Goal: Task Accomplishment & Management: Manage account settings

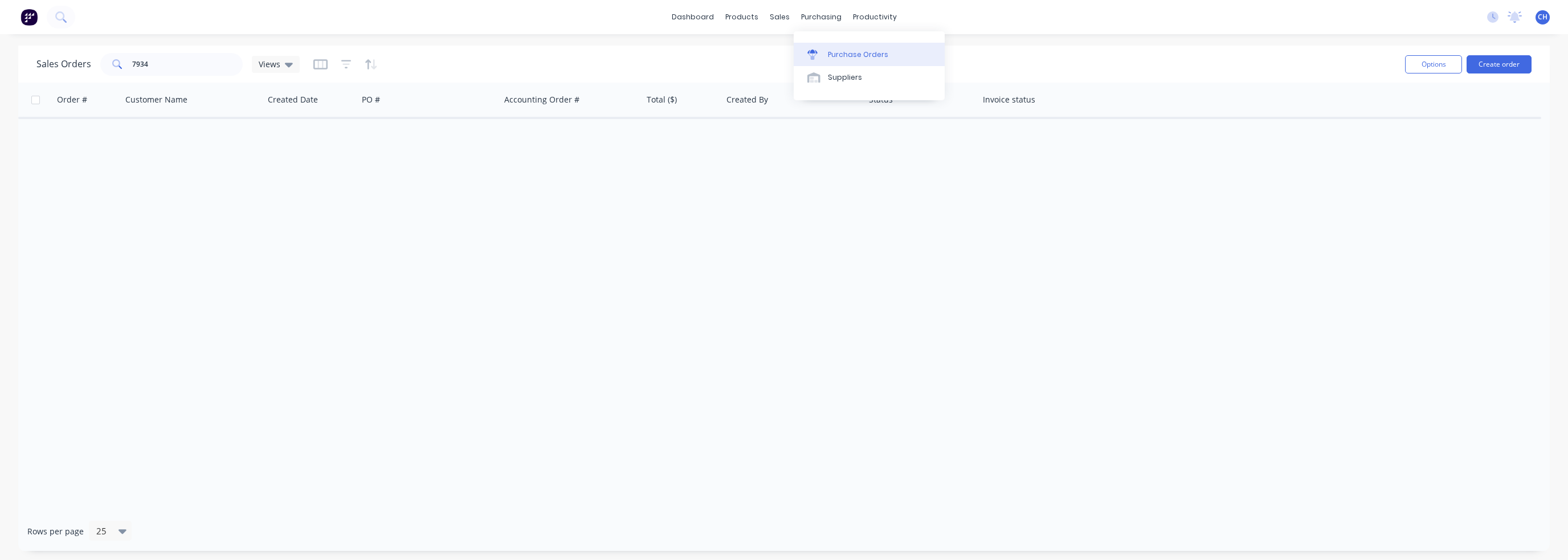
click at [838, 51] on div "Purchase Orders" at bounding box center [858, 54] width 60 height 10
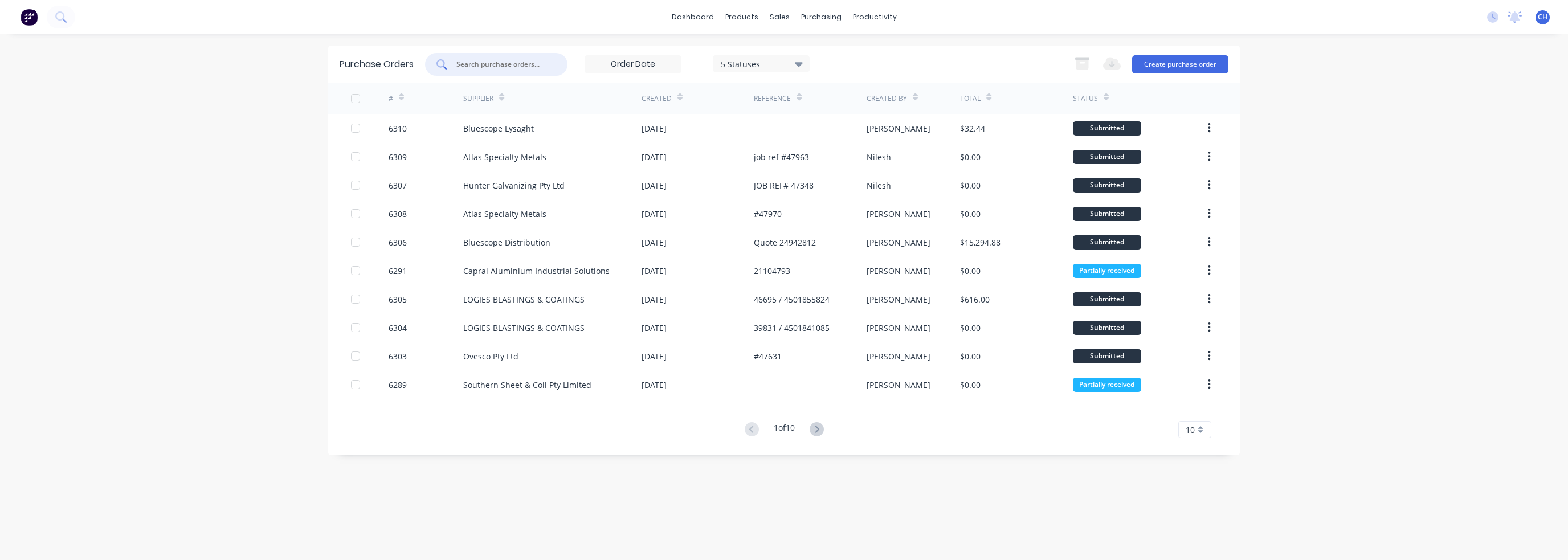
click at [542, 59] on input "text" at bounding box center [502, 64] width 95 height 11
type input "ATLAs"
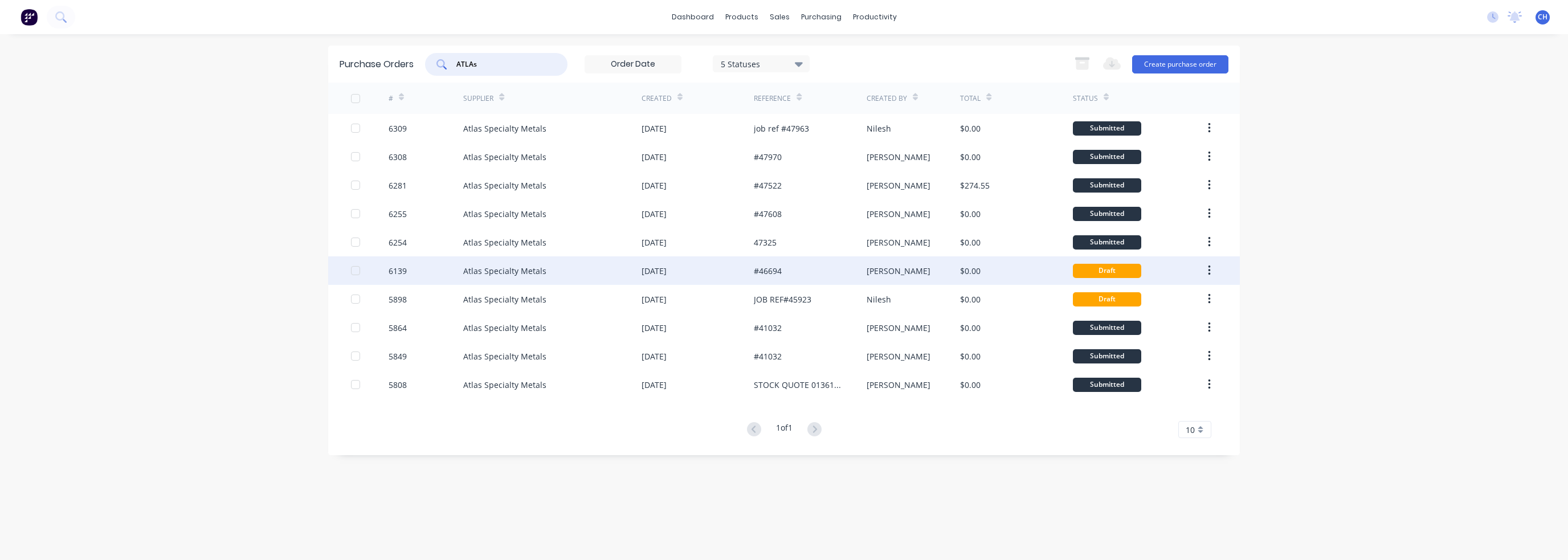
click at [922, 275] on div "[PERSON_NAME]" at bounding box center [913, 271] width 94 height 29
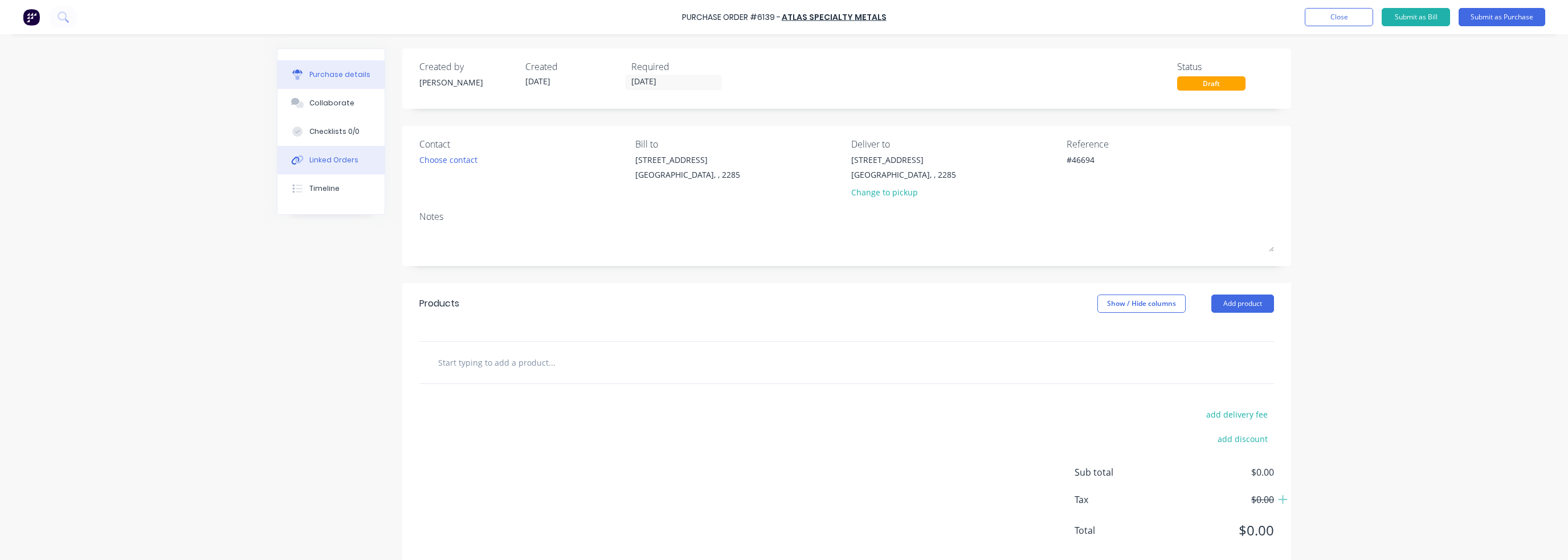
click at [318, 156] on div "Linked Orders" at bounding box center [334, 160] width 49 height 10
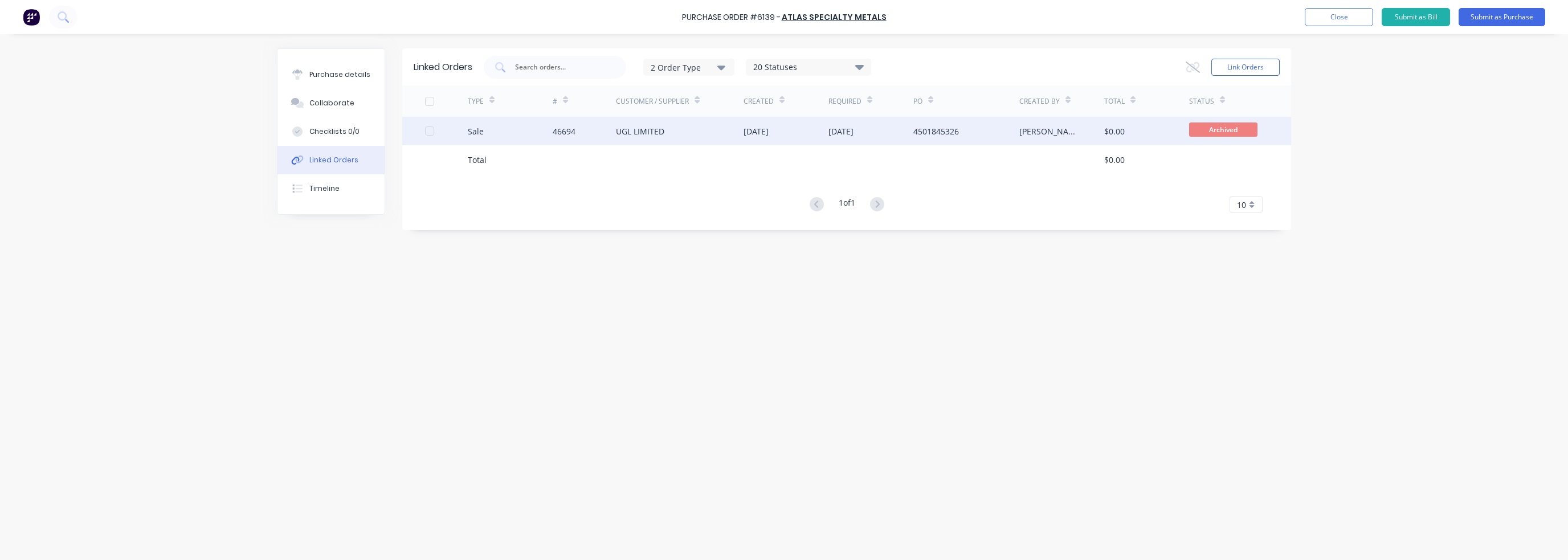
click at [904, 137] on div "[DATE]" at bounding box center [871, 131] width 85 height 29
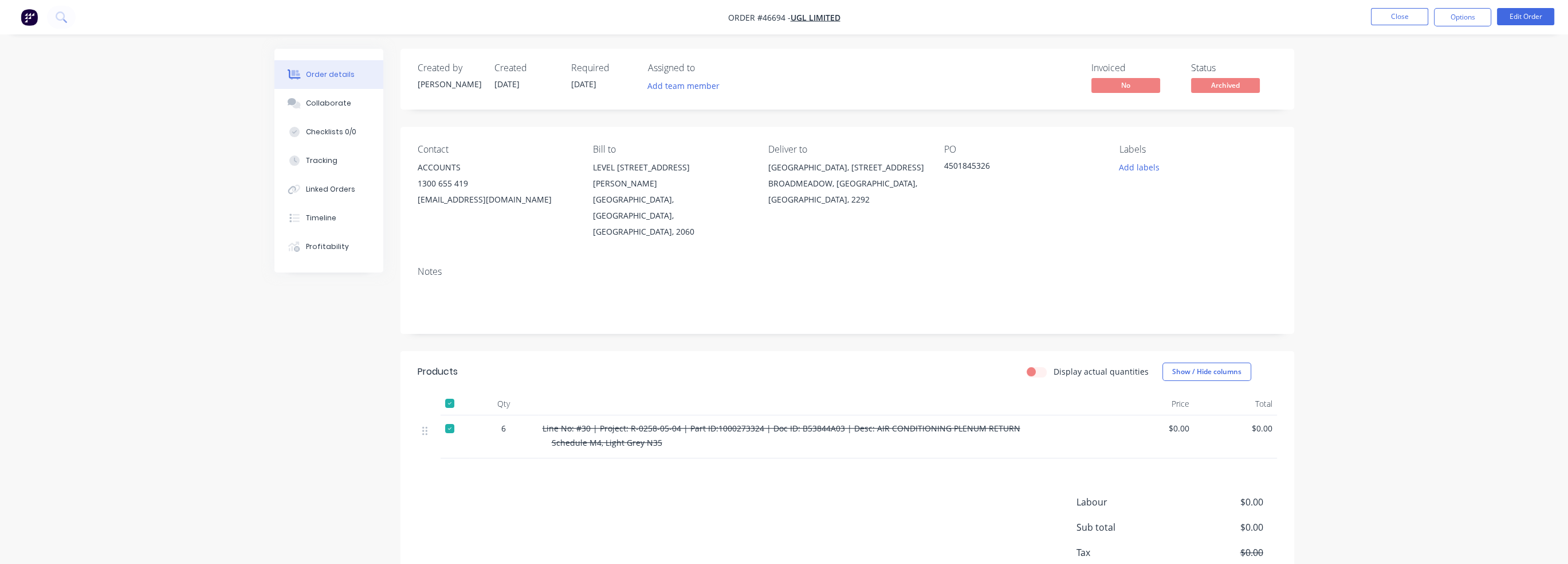
scroll to position [41, 0]
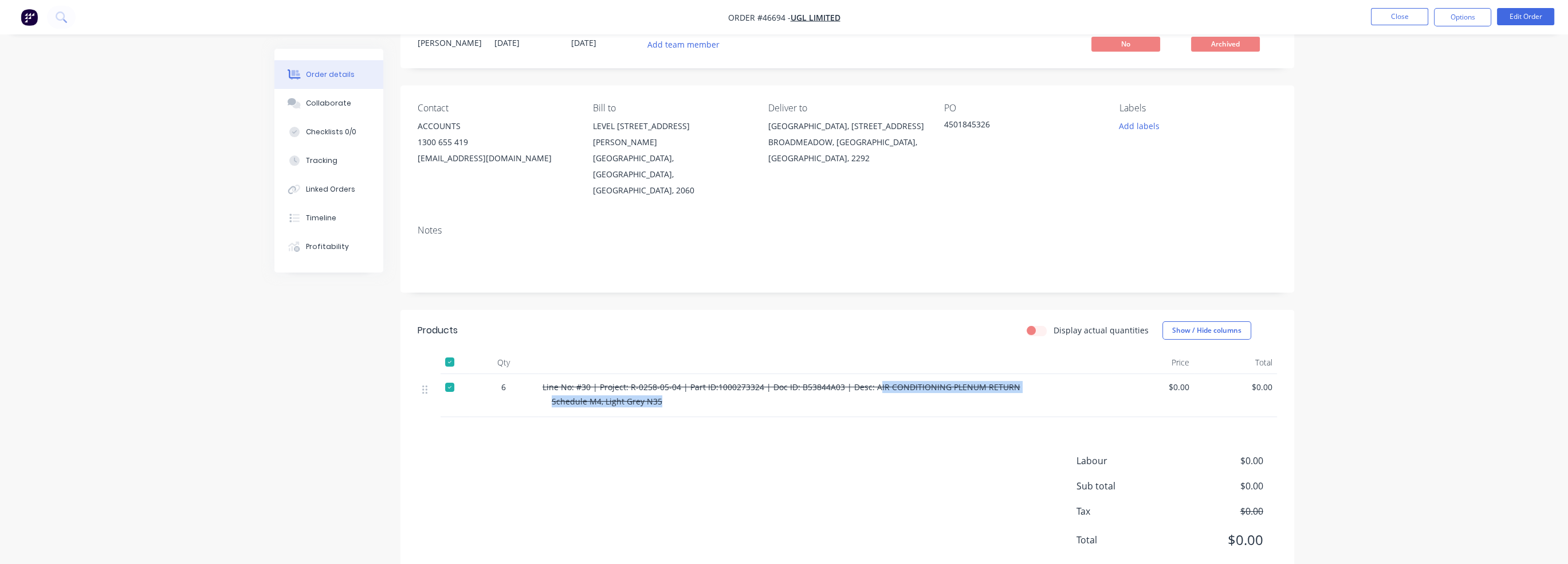
drag, startPoint x: 902, startPoint y: 354, endPoint x: 1020, endPoint y: 371, distance: 119.2
click at [1020, 374] on div "Line No: #30 | Project: R-0258-05-04 | Part ID:1000273324 | Doc ID: B53844A03 |…" at bounding box center [824, 395] width 573 height 43
click at [883, 413] on div "Products Display actual quantities Show / Hide columns Qty Price Total 6 Line N…" at bounding box center [847, 444] width 894 height 269
drag, startPoint x: 878, startPoint y: 351, endPoint x: 992, endPoint y: 367, distance: 115.1
click at [992, 374] on div "Line No: #30 | Project: R-0258-05-04 | Part ID:1000273324 | Doc ID: B53844A03 |…" at bounding box center [824, 395] width 573 height 43
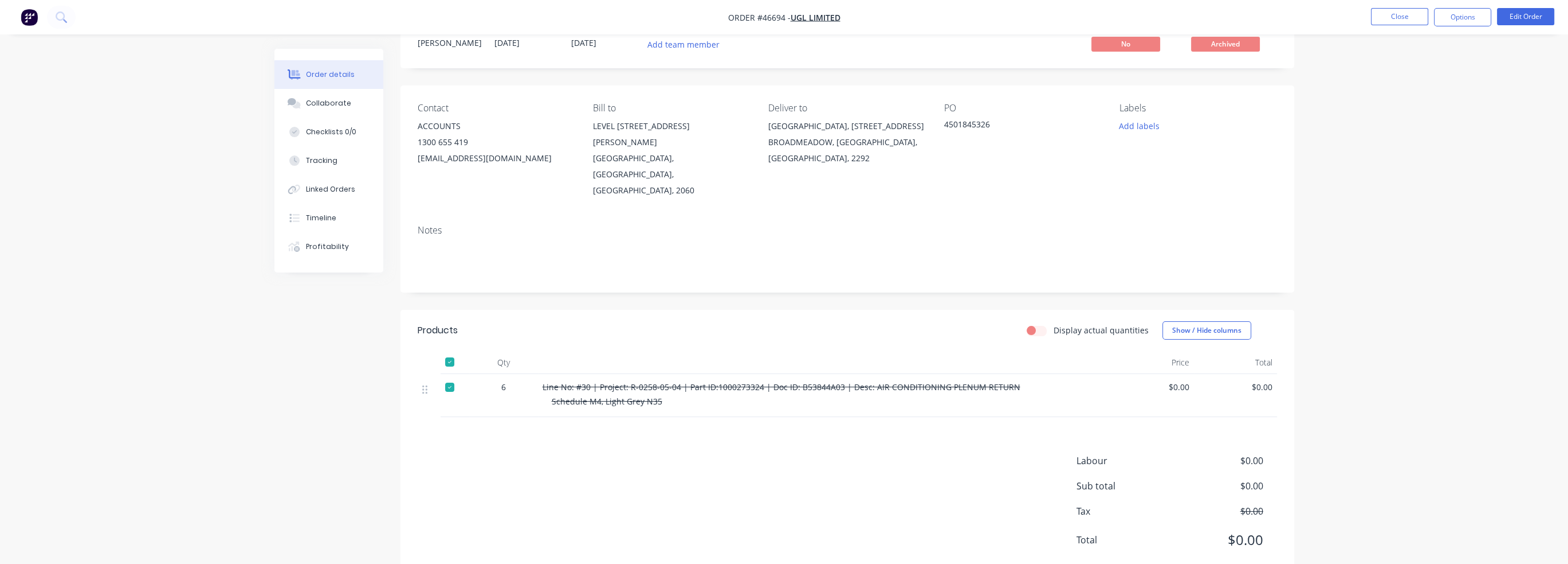
click at [946, 419] on div "Products Display actual quantities Show / Hide columns Qty Price Total 6 Line N…" at bounding box center [847, 444] width 894 height 269
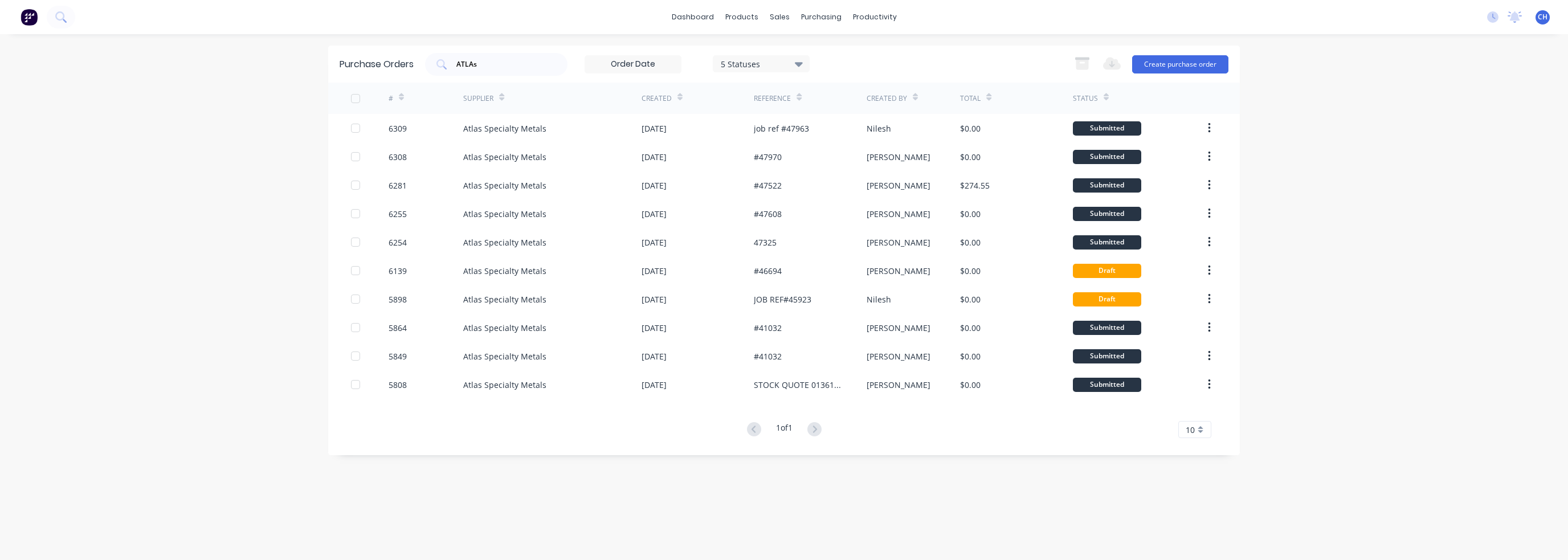
click at [828, 430] on div "1 of 1 10 5 10 15 20 25 30 35" at bounding box center [784, 429] width 912 height 16
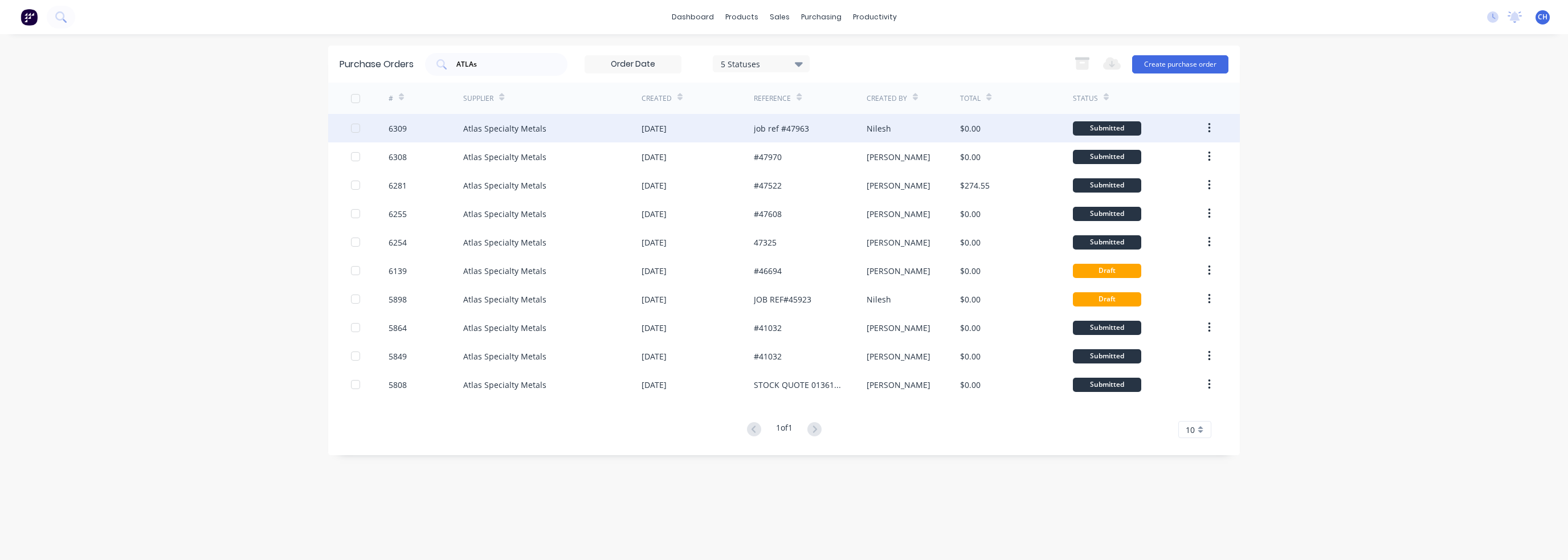
click at [541, 125] on div "Atlas Specialty Metals" at bounding box center [505, 128] width 83 height 12
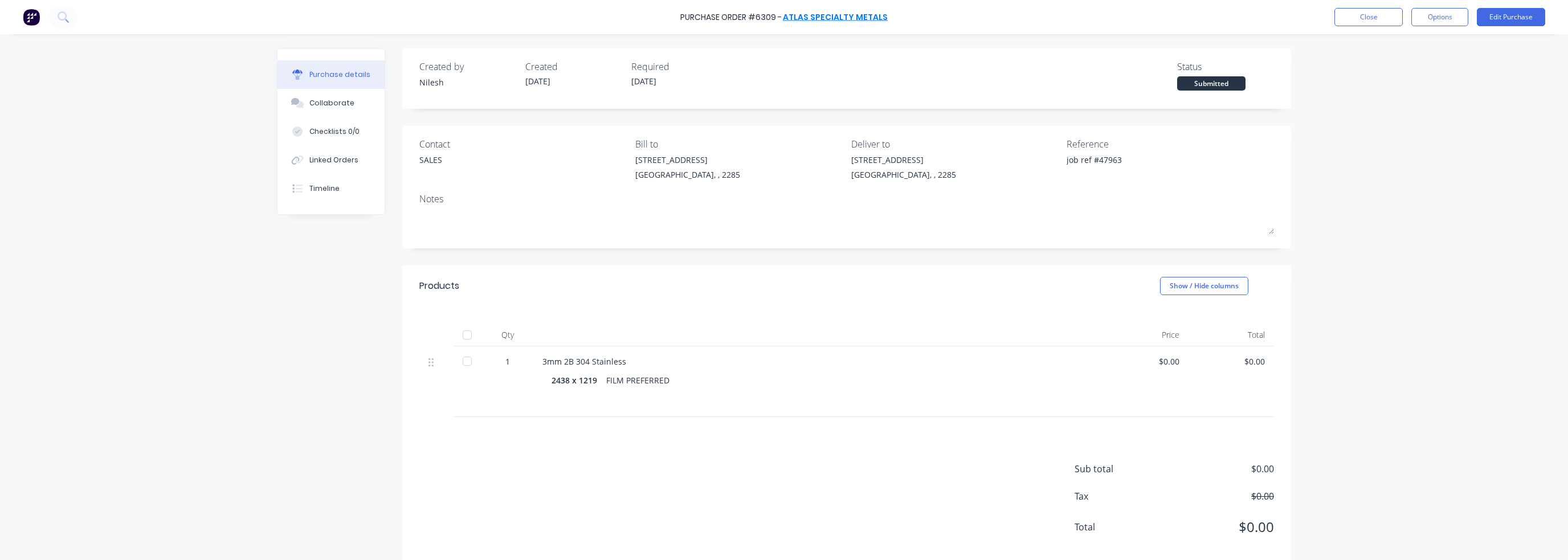
click at [830, 18] on link "Atlas Specialty Metals" at bounding box center [836, 17] width 105 height 11
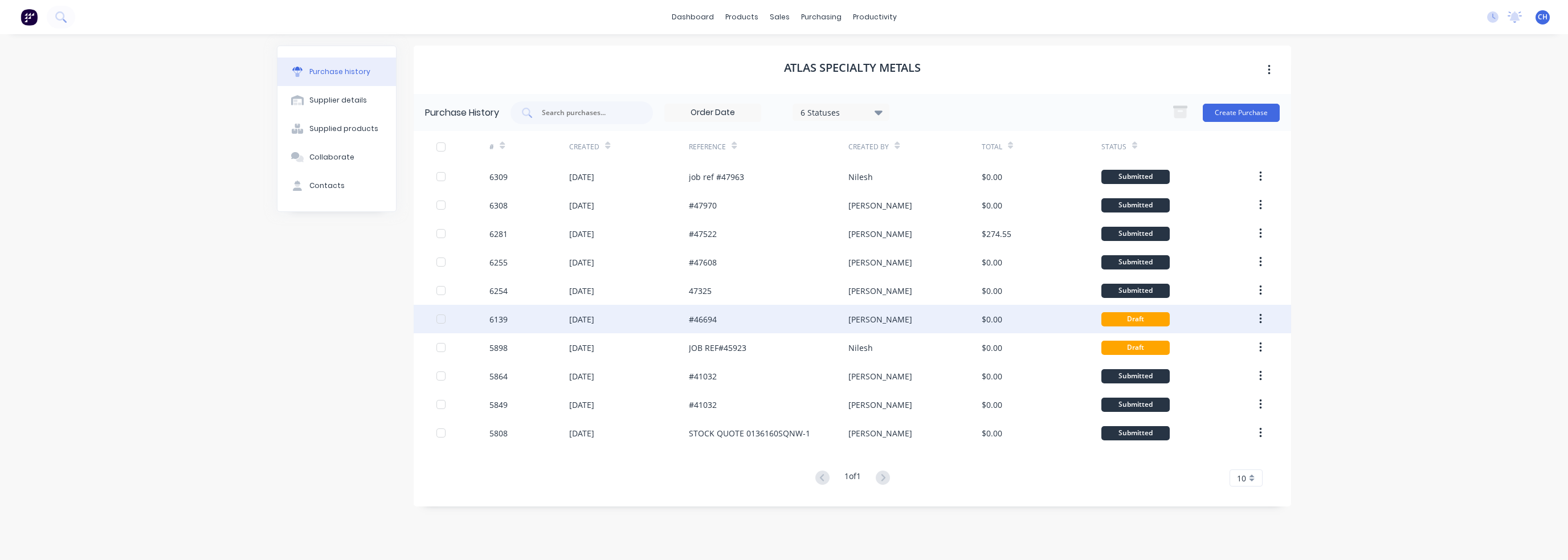
click at [945, 322] on div "[PERSON_NAME]" at bounding box center [914, 319] width 133 height 29
click at [1268, 320] on button "button" at bounding box center [1261, 319] width 27 height 21
click at [1215, 354] on div "Archive" at bounding box center [1220, 349] width 87 height 16
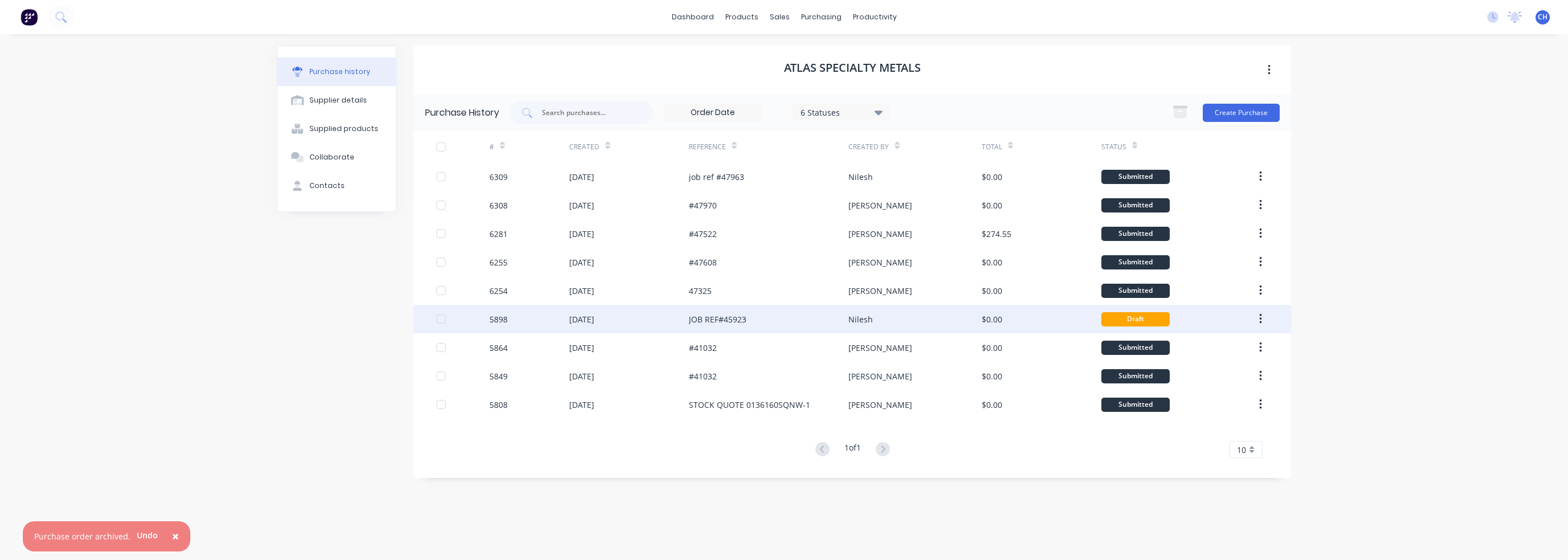
click at [861, 113] on div "6 Statuses" at bounding box center [841, 112] width 82 height 12
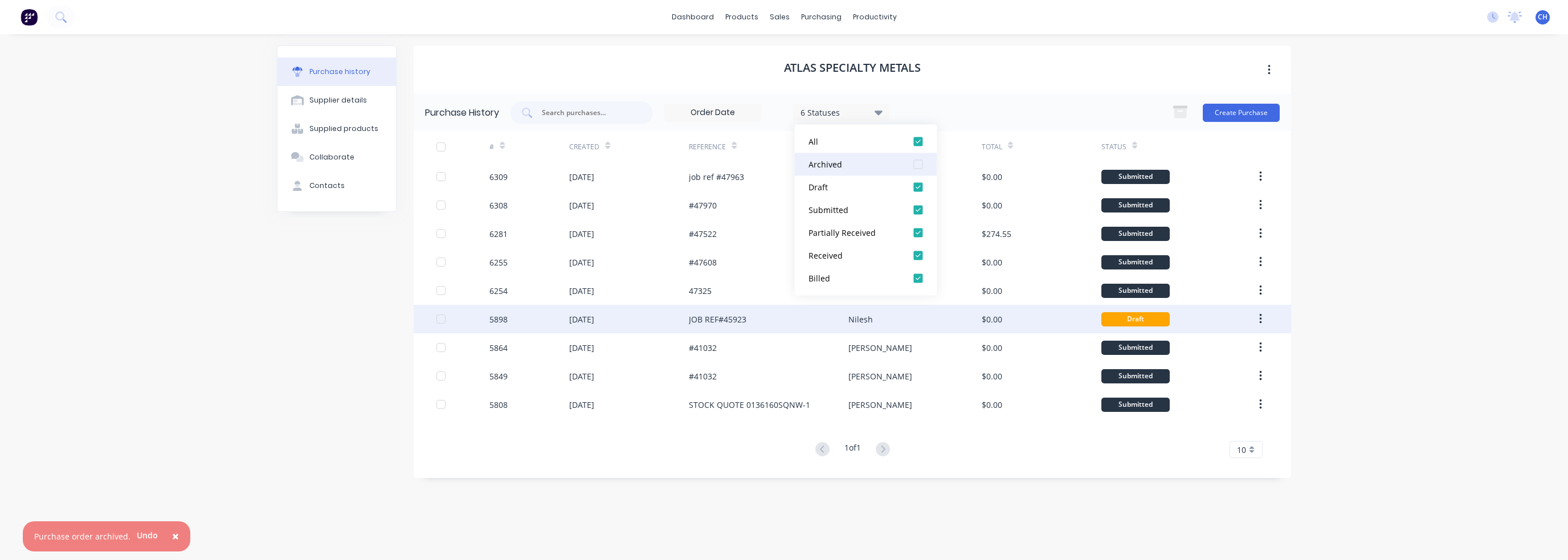
click at [912, 170] on div at bounding box center [918, 164] width 23 height 23
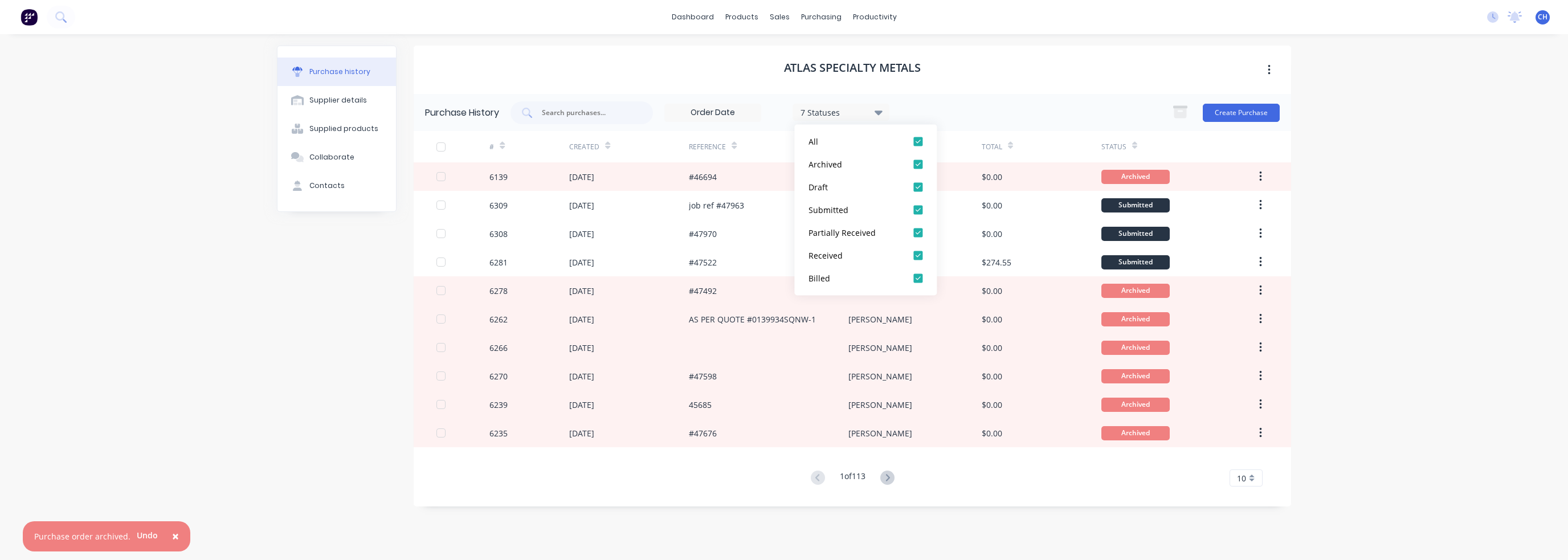
click at [1412, 284] on div "× Purchase order archived. Undo dashboard products sales purchasing productivit…" at bounding box center [784, 280] width 1568 height 560
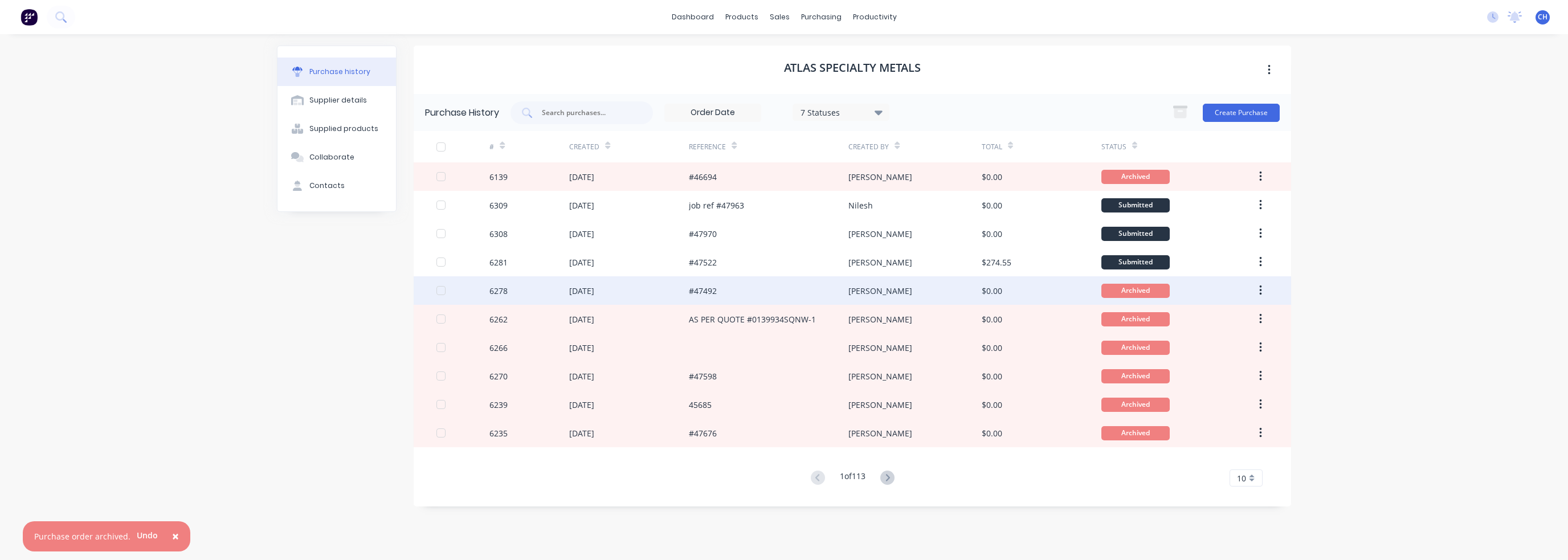
click at [1031, 293] on div "$0.00" at bounding box center [1041, 291] width 120 height 29
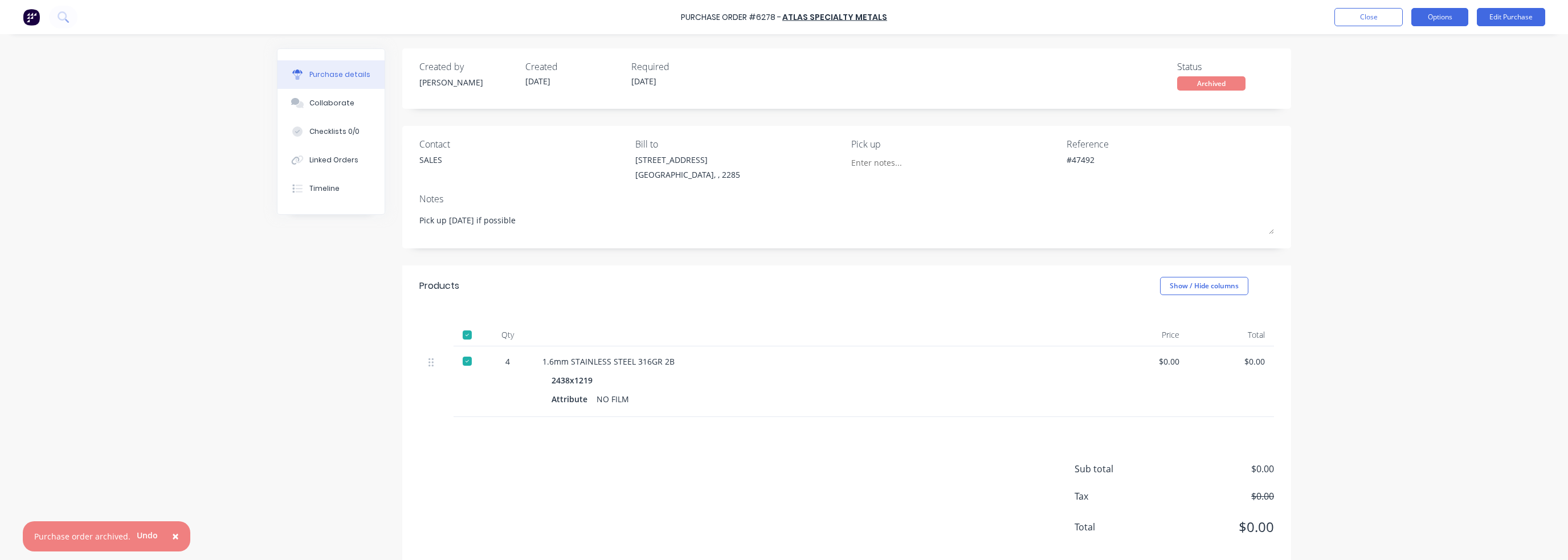
click at [1436, 19] on button "Options" at bounding box center [1440, 16] width 57 height 18
click at [1416, 105] on button "Duplicate" at bounding box center [1414, 115] width 108 height 23
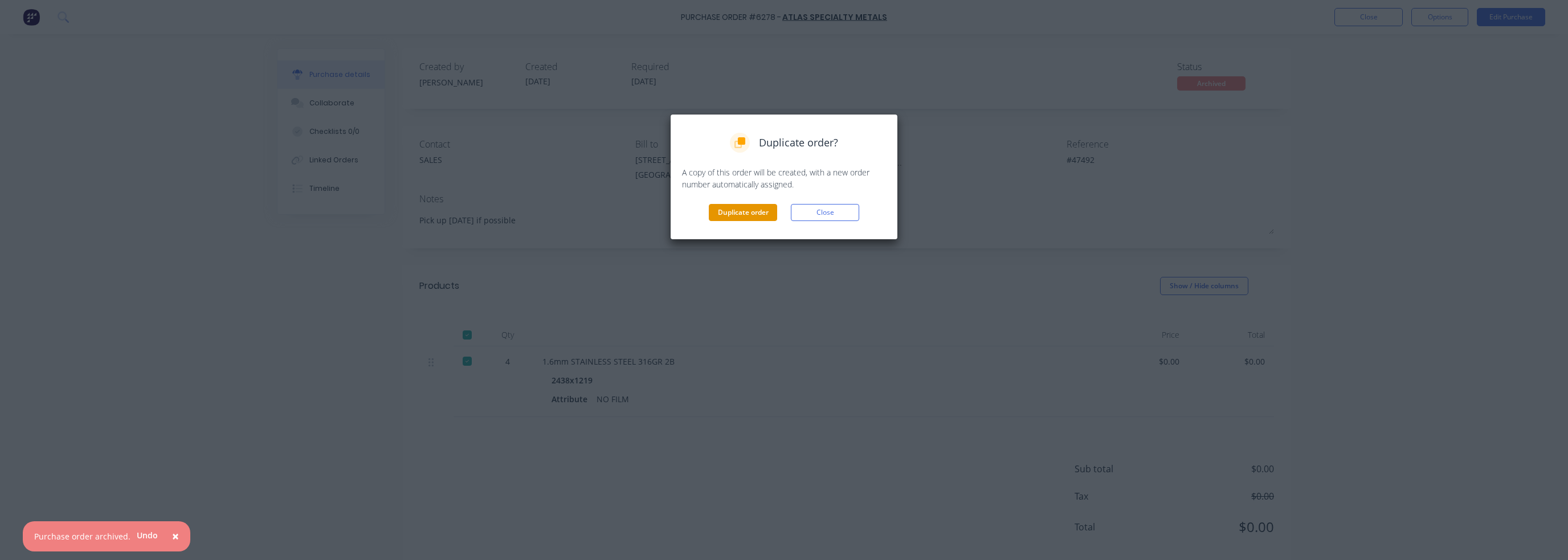
click at [734, 213] on button "Duplicate order" at bounding box center [742, 213] width 68 height 17
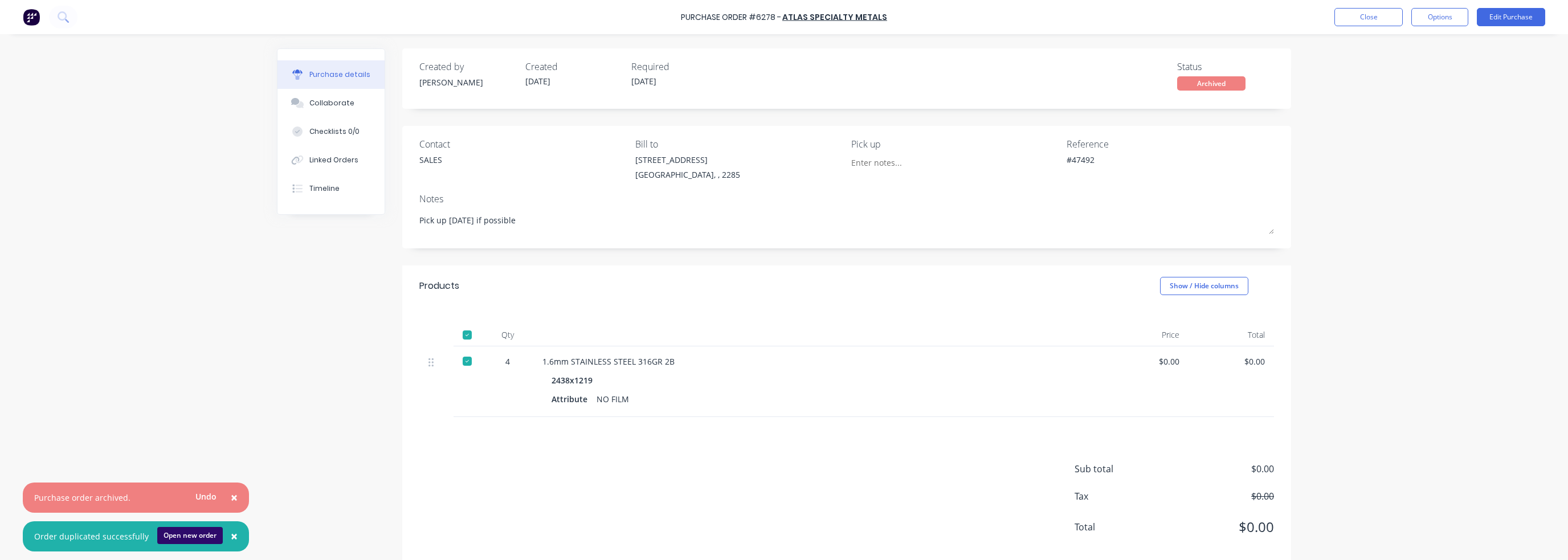
click at [200, 536] on button "Open new order" at bounding box center [189, 536] width 65 height 17
type textarea "x"
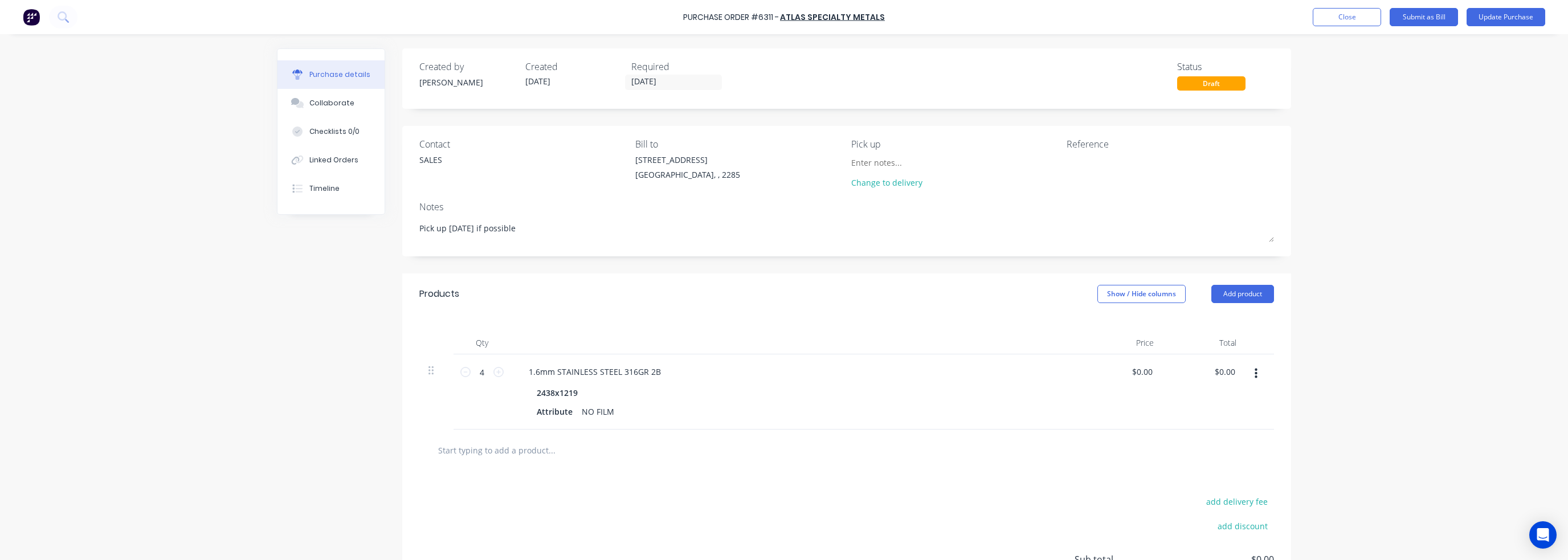
click at [1114, 137] on div "Reference" at bounding box center [1170, 144] width 207 height 14
type textarea "x"
click at [1096, 145] on div "Reference" at bounding box center [1170, 144] width 207 height 14
click at [1089, 165] on textarea at bounding box center [1138, 167] width 143 height 26
type textarea "#43141 #47631"
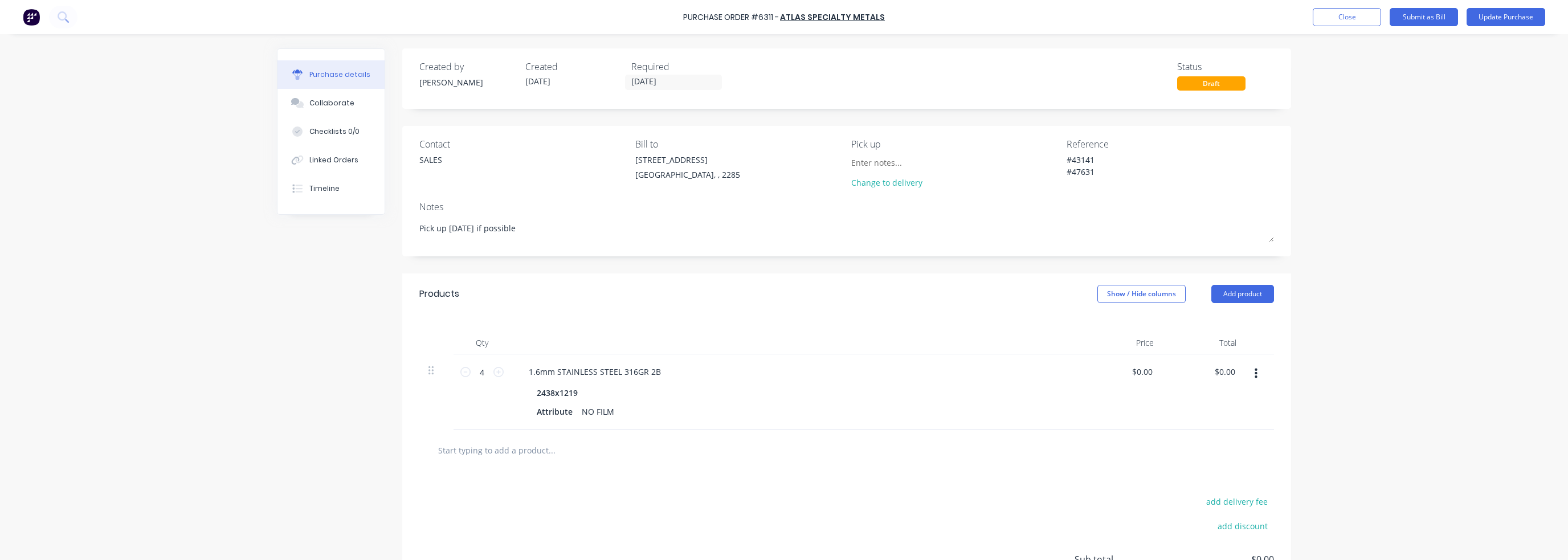
click at [1294, 194] on div "Purchase details Collaborate Checklists 0/0 Linked Orders Timeline Created by C…" at bounding box center [784, 263] width 1037 height 503
click at [643, 81] on input "[DATE]" at bounding box center [674, 82] width 96 height 14
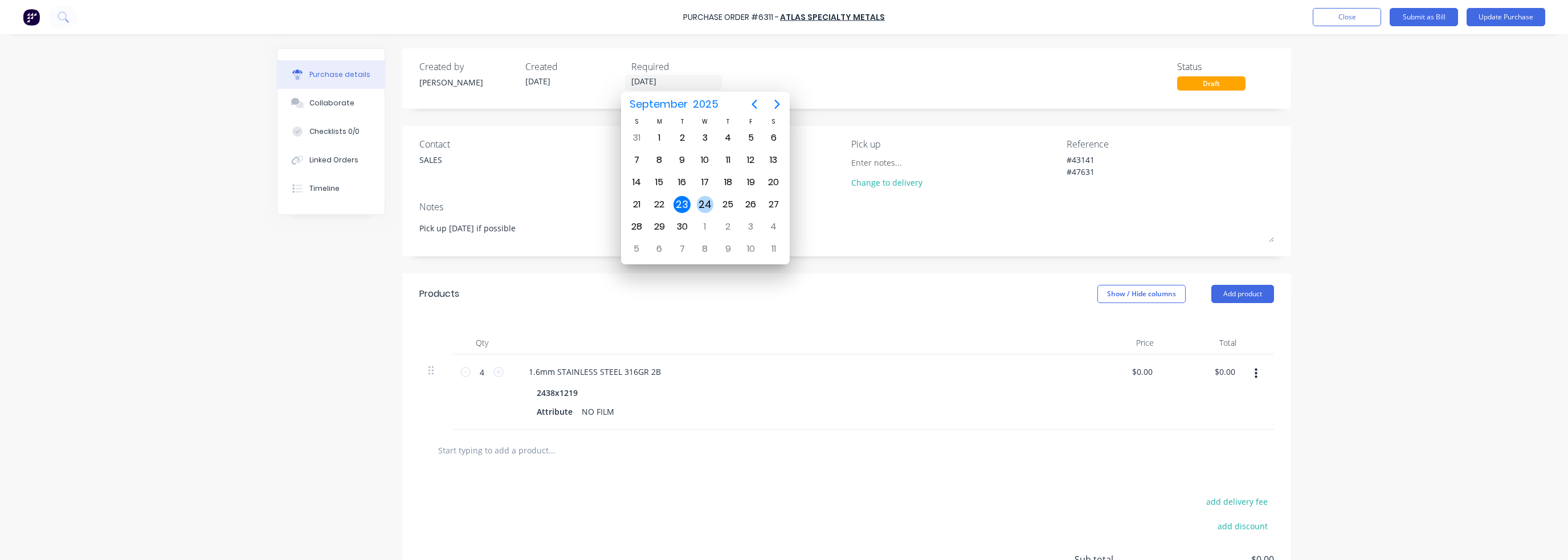
type textarea "x"
click at [707, 201] on div "24" at bounding box center [705, 205] width 17 height 17
type input "24/09/25"
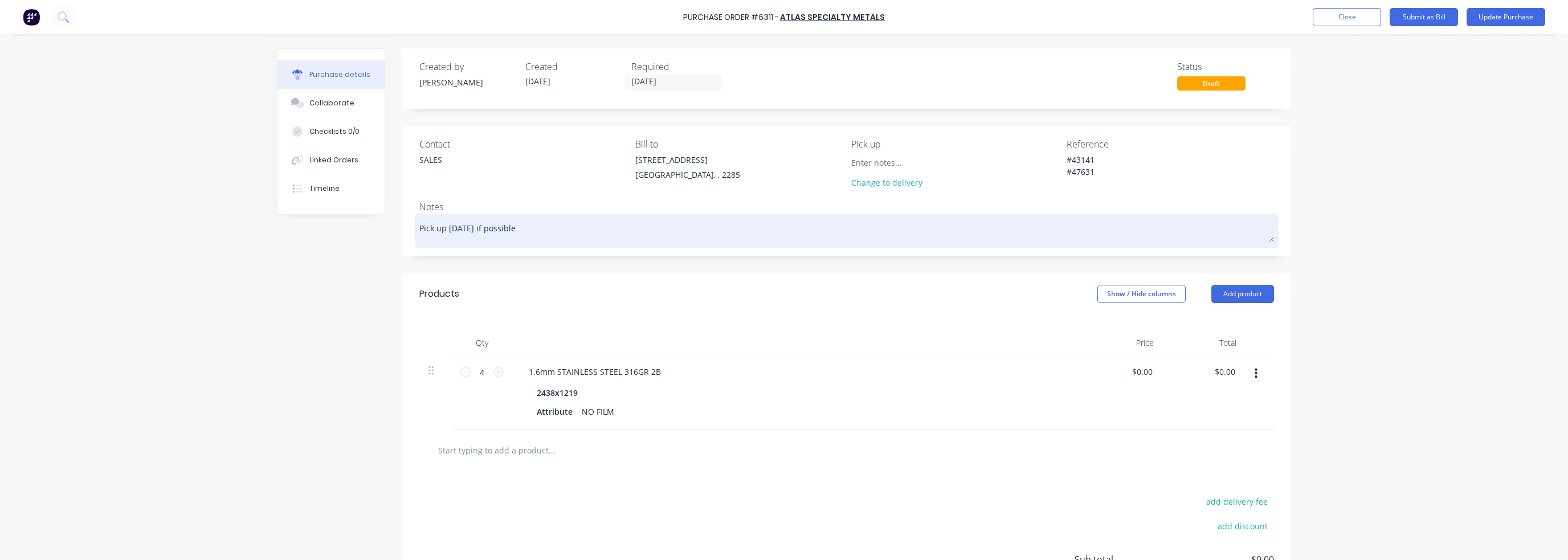
click at [522, 223] on textarea "Pick up [DATE] if possible" at bounding box center [846, 229] width 855 height 26
type textarea "x"
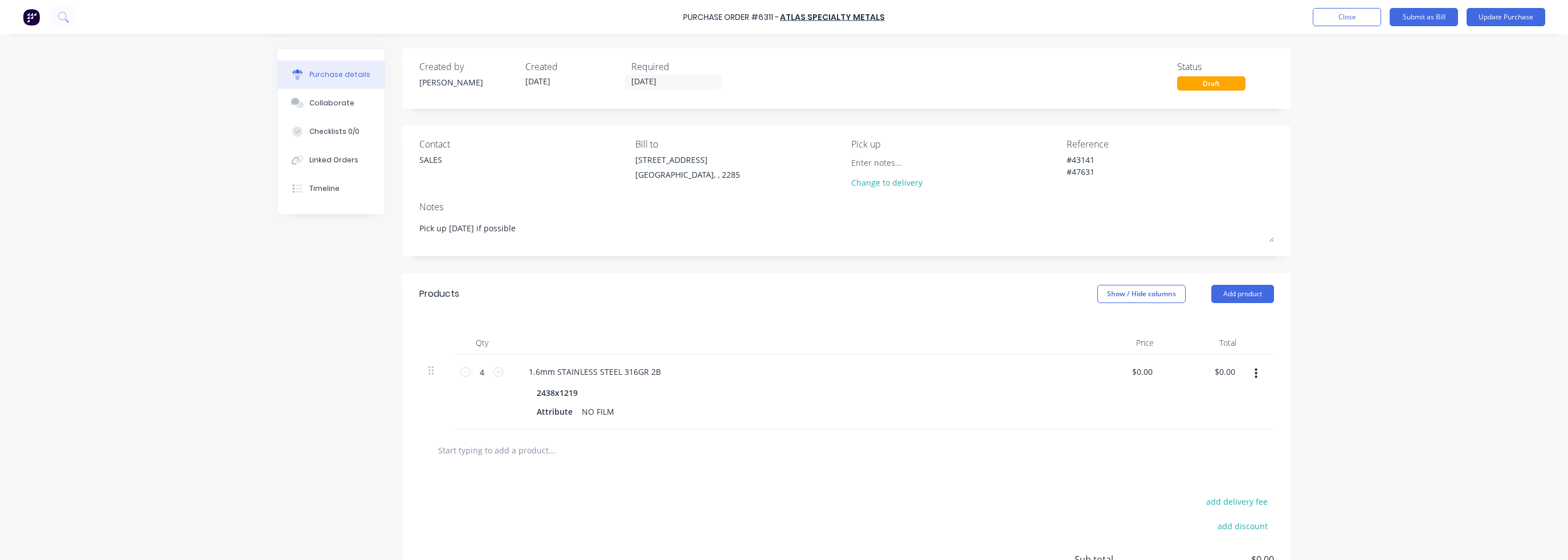
drag, startPoint x: 525, startPoint y: 227, endPoint x: 299, endPoint y: 213, distance: 226.4
click at [299, 213] on div "Purchase details Collaborate Checklists 0/0 Linked Orders Timeline Created by C…" at bounding box center [783, 359] width 1014 height 622
click at [537, 367] on div "1.6mm STAINLESS STEEL 316GR 2B" at bounding box center [595, 371] width 150 height 16
click at [532, 369] on div "1.6mm STAINLESS STEEL 316GR 2B" at bounding box center [595, 371] width 150 height 16
type textarea "x"
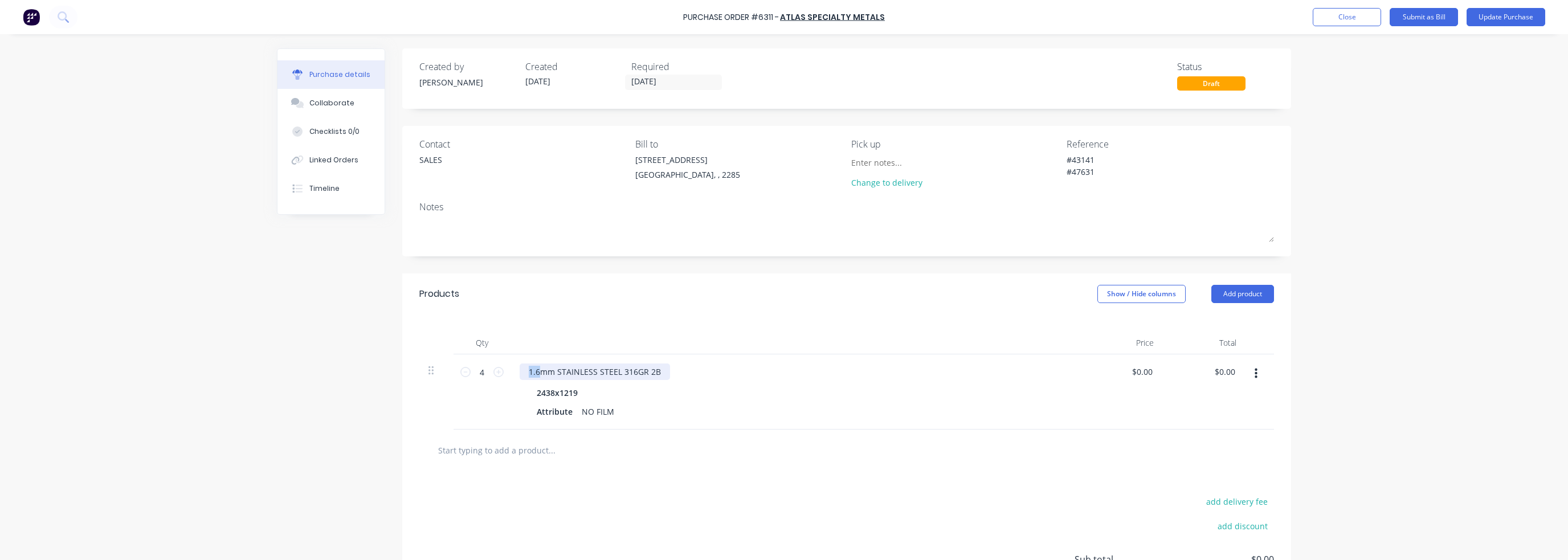
drag, startPoint x: 535, startPoint y: 369, endPoint x: 508, endPoint y: 371, distance: 27.1
click at [510, 371] on div "1.6mm STAINLESS STEEL 316GR 2B 2438x1219 Attribute NO FILM" at bounding box center [795, 392] width 570 height 75
click at [630, 371] on div "2.0mm STAINLESS STEEL 316GR 2B" at bounding box center [595, 371] width 150 height 16
click at [649, 374] on div "2.0mm STAINLESS STEEL 304GR 2B" at bounding box center [595, 371] width 150 height 16
click at [656, 375] on div "2.0mm STAINLESS STEEL 304GR 2B" at bounding box center [595, 371] width 150 height 16
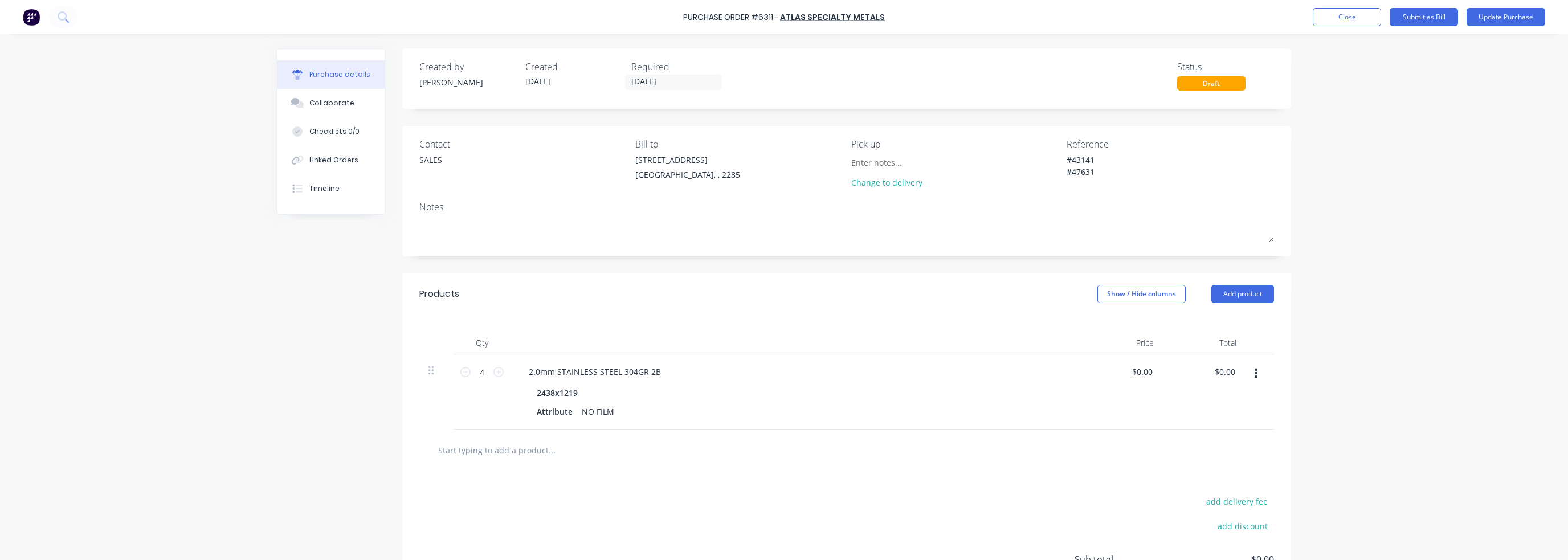
click at [649, 448] on input "text" at bounding box center [552, 450] width 228 height 23
click at [553, 397] on div "2438x1219" at bounding box center [558, 392] width 50 height 16
click at [551, 390] on div "2438x1219" at bounding box center [558, 392] width 50 height 16
type textarea "x"
drag, startPoint x: 532, startPoint y: 395, endPoint x: 599, endPoint y: 397, distance: 67.0
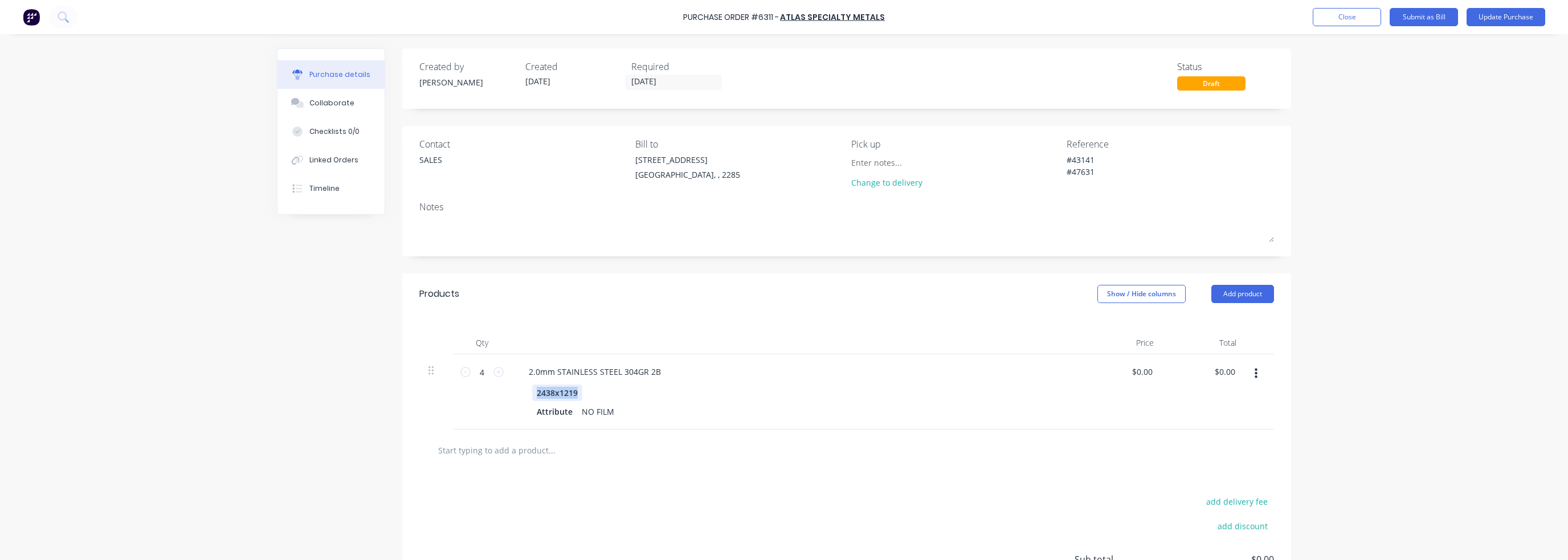
click at [599, 397] on div "2438x1219" at bounding box center [793, 392] width 522 height 16
click at [555, 389] on div "3000X15000" at bounding box center [560, 392] width 55 height 16
click at [664, 483] on div "add delivery fee add discount Sub total $0.00 Tax $0.00 Total $0.00" at bounding box center [846, 565] width 889 height 188
click at [472, 368] on input "4" at bounding box center [482, 372] width 23 height 17
type textarea "x"
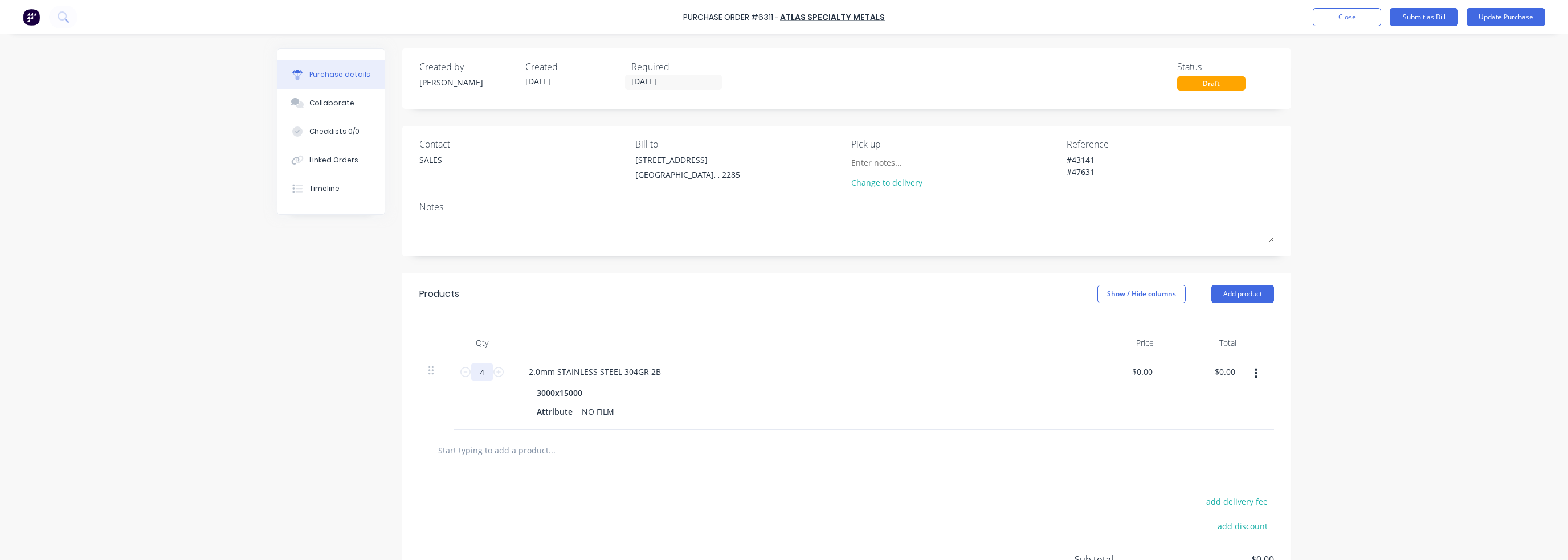
click at [472, 368] on input "4" at bounding box center [482, 372] width 23 height 17
type input "1"
type textarea "x"
type input "1"
click at [1253, 377] on button "button" at bounding box center [1256, 373] width 27 height 21
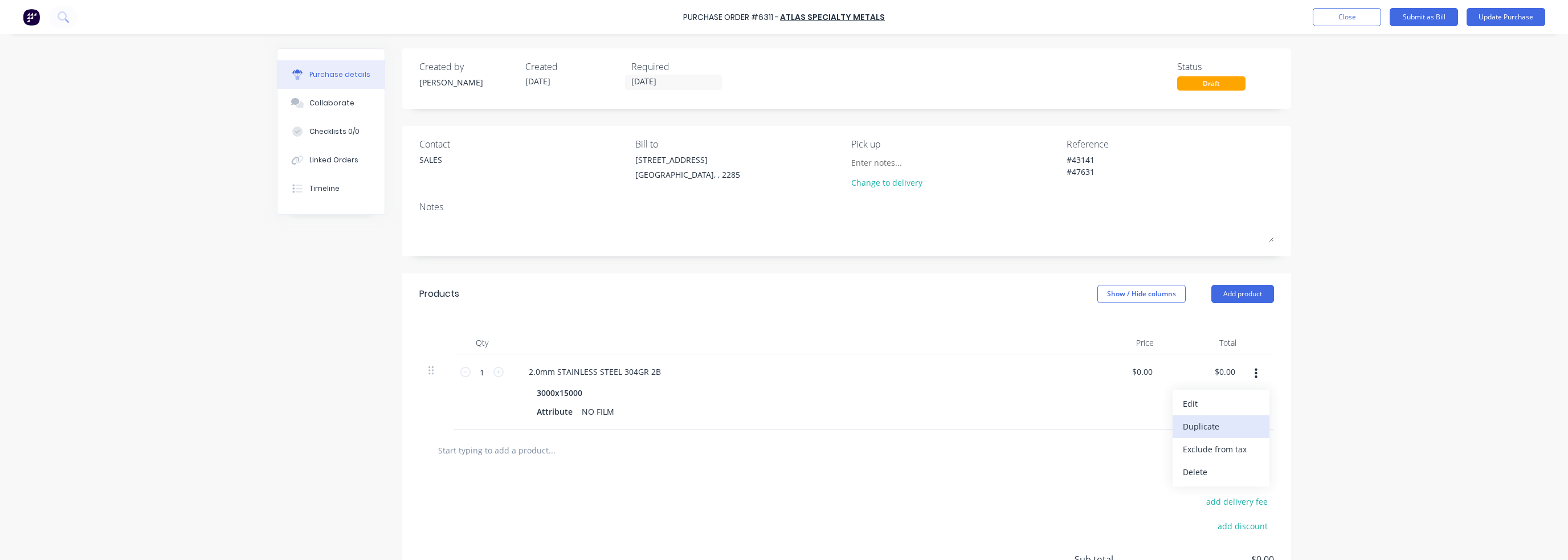
click at [1220, 420] on button "Duplicate" at bounding box center [1220, 427] width 97 height 23
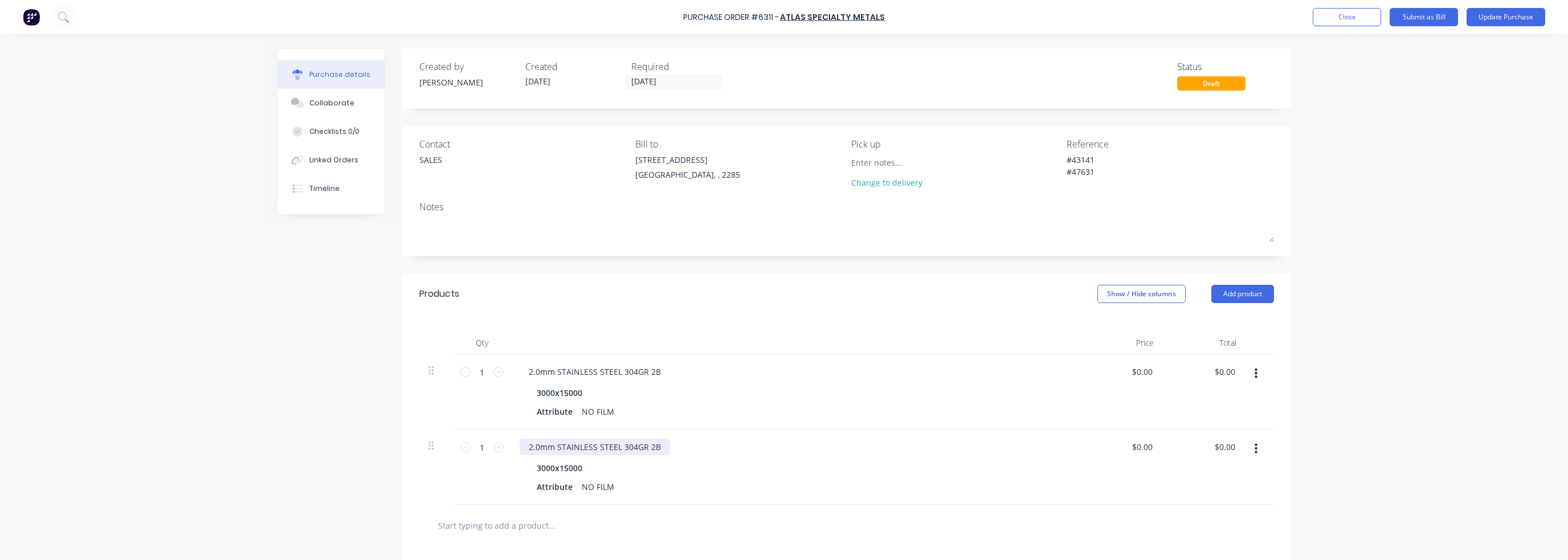
type textarea "x"
click at [529, 447] on div "2.0mm STAINLESS STEEL 304GR 2B" at bounding box center [595, 446] width 150 height 16
click at [576, 463] on div "3000x15000" at bounding box center [560, 468] width 54 height 16
click at [575, 462] on div "3000x15000" at bounding box center [560, 468] width 54 height 16
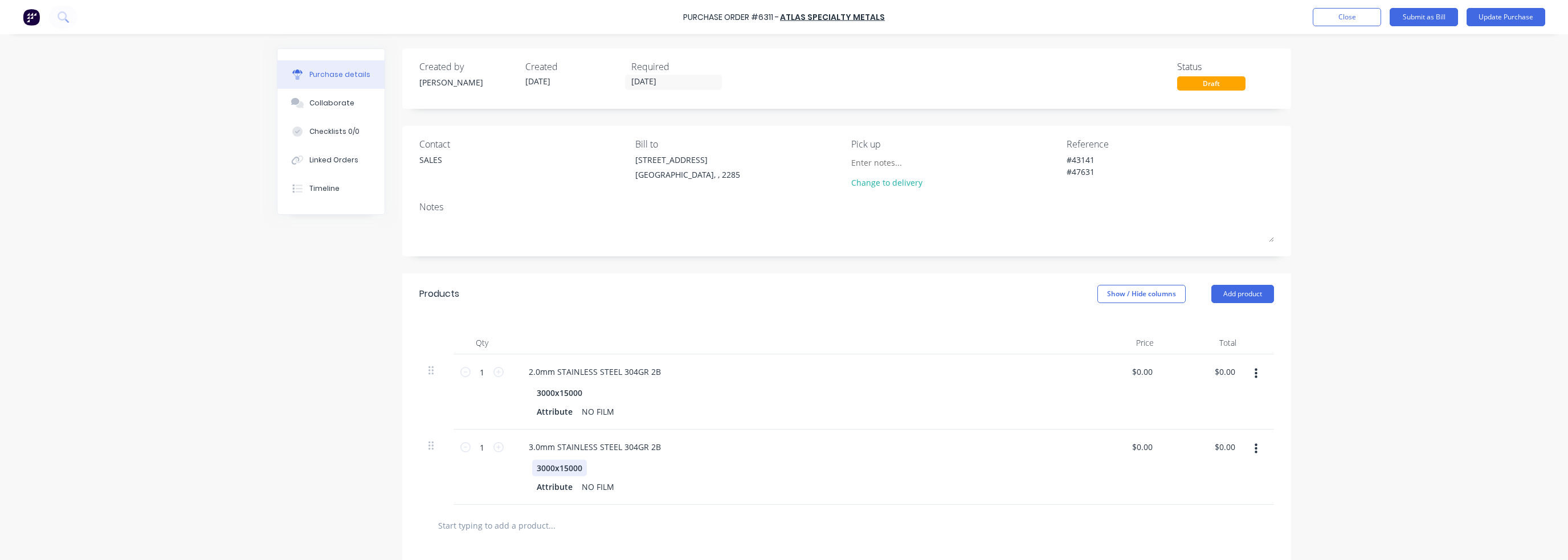
click at [575, 462] on div "3000x15000" at bounding box center [560, 468] width 54 height 16
type textarea "x"
click at [575, 462] on div "3000x15000" at bounding box center [560, 468] width 54 height 16
click at [693, 536] on div at bounding box center [846, 526] width 855 height 42
click at [631, 516] on input "text" at bounding box center [552, 525] width 228 height 23
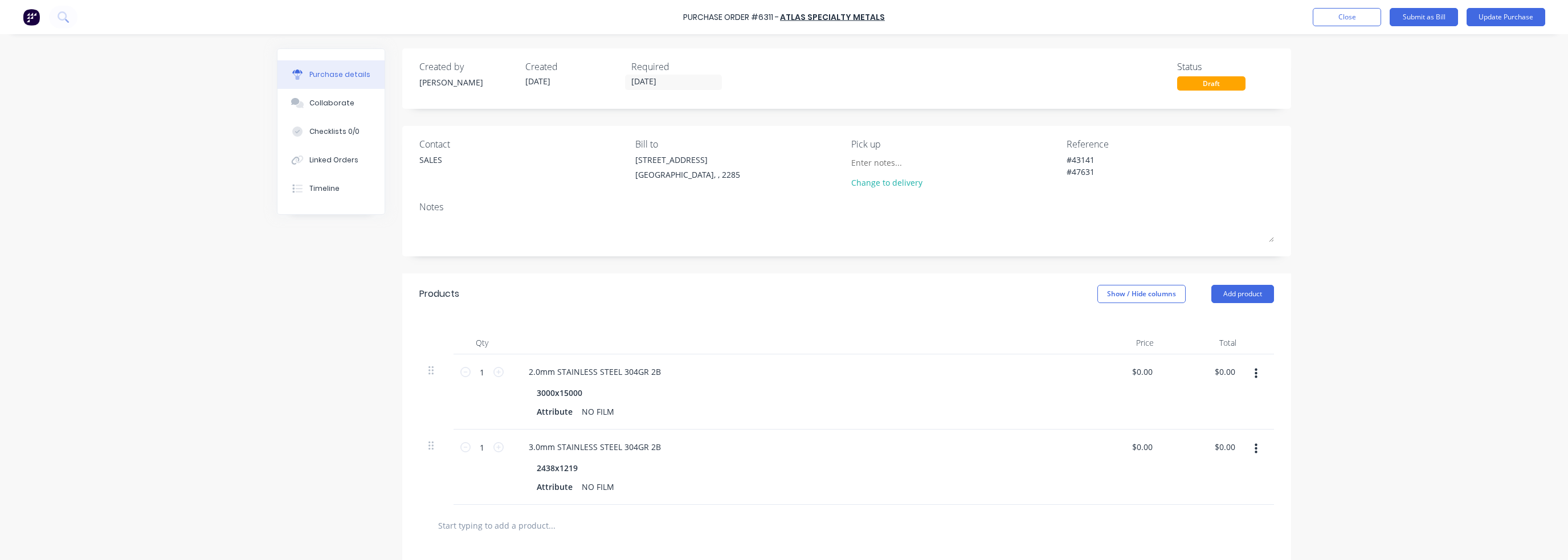
click at [1255, 443] on button "button" at bounding box center [1256, 448] width 27 height 21
click at [1214, 498] on button "Duplicate" at bounding box center [1220, 502] width 97 height 23
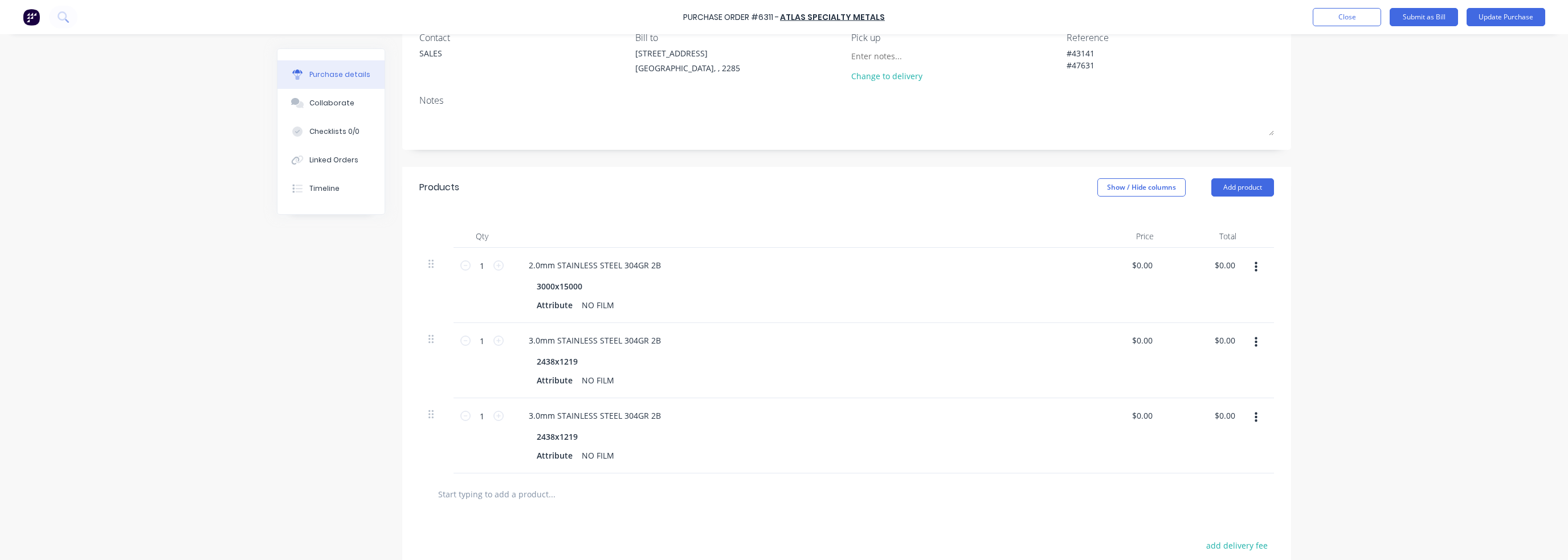
scroll to position [114, 0]
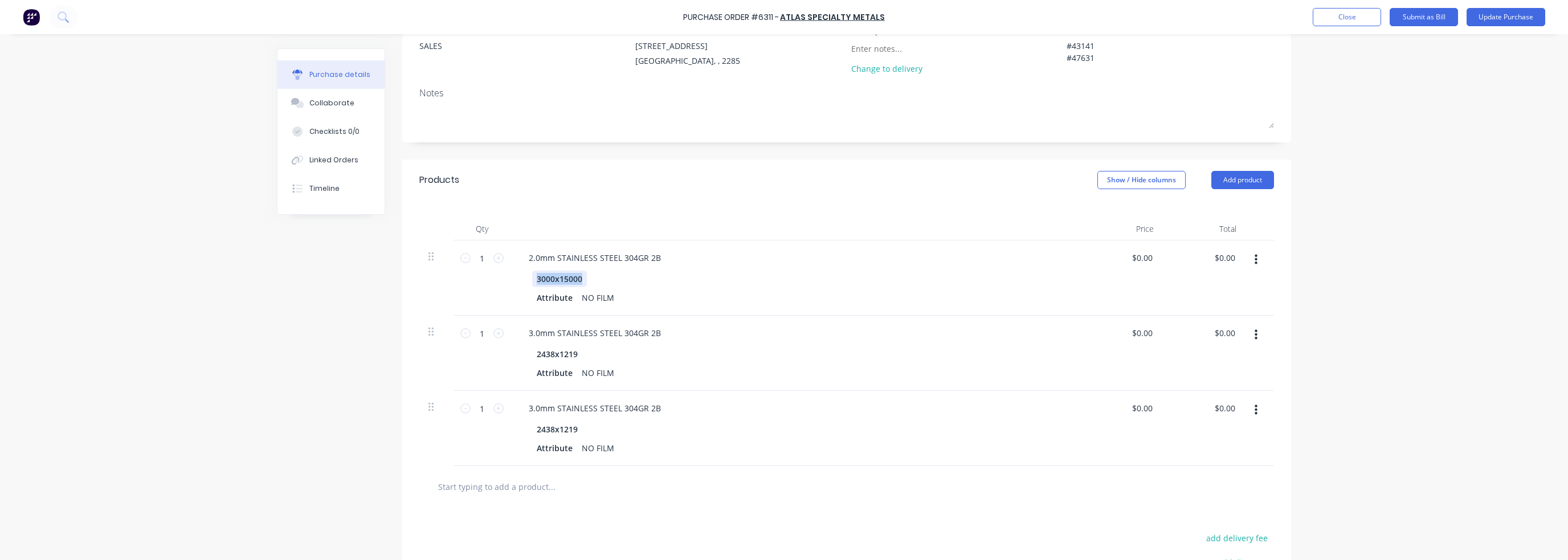
drag, startPoint x: 580, startPoint y: 279, endPoint x: 522, endPoint y: 289, distance: 58.9
click at [510, 284] on div "2.0mm STAINLESS STEEL 304GR 2B 3000x15000 Attribute NO FILM" at bounding box center [795, 278] width 570 height 75
copy div "3000x15000"
click at [570, 433] on div "2438x1219" at bounding box center [558, 429] width 50 height 16
click at [570, 431] on div "2438x1219" at bounding box center [558, 429] width 50 height 16
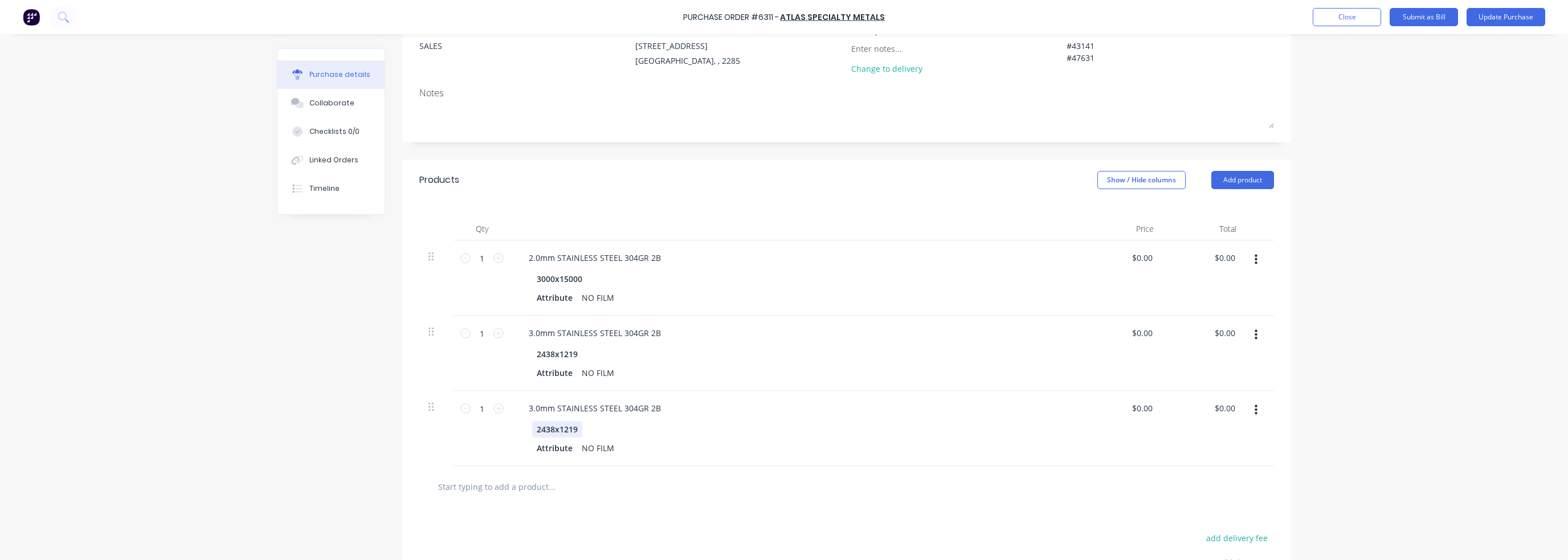
type textarea "x"
click at [570, 431] on div "2438x1219" at bounding box center [558, 429] width 50 height 16
paste div
click at [505, 349] on div "1 1" at bounding box center [482, 353] width 57 height 75
click at [494, 405] on icon at bounding box center [499, 408] width 10 height 10
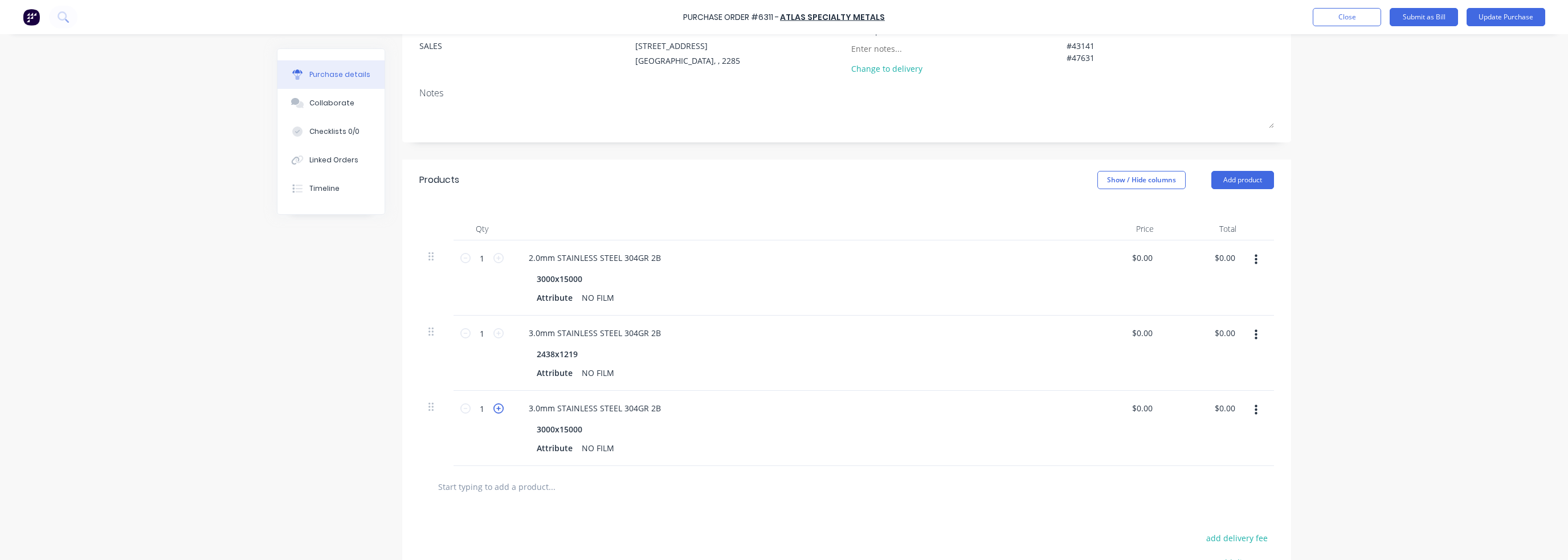
type textarea "x"
type input "2"
click at [675, 421] on div "3000x15000" at bounding box center [793, 429] width 522 height 16
drag, startPoint x: 427, startPoint y: 396, endPoint x: 434, endPoint y: 327, distance: 69.4
click at [434, 327] on div "1 1 2.0mm STAINLESS STEEL 304GR 2B 3000x15000 Attribute NO FILM $0.00 $0.00 $0.…" at bounding box center [846, 316] width 855 height 150
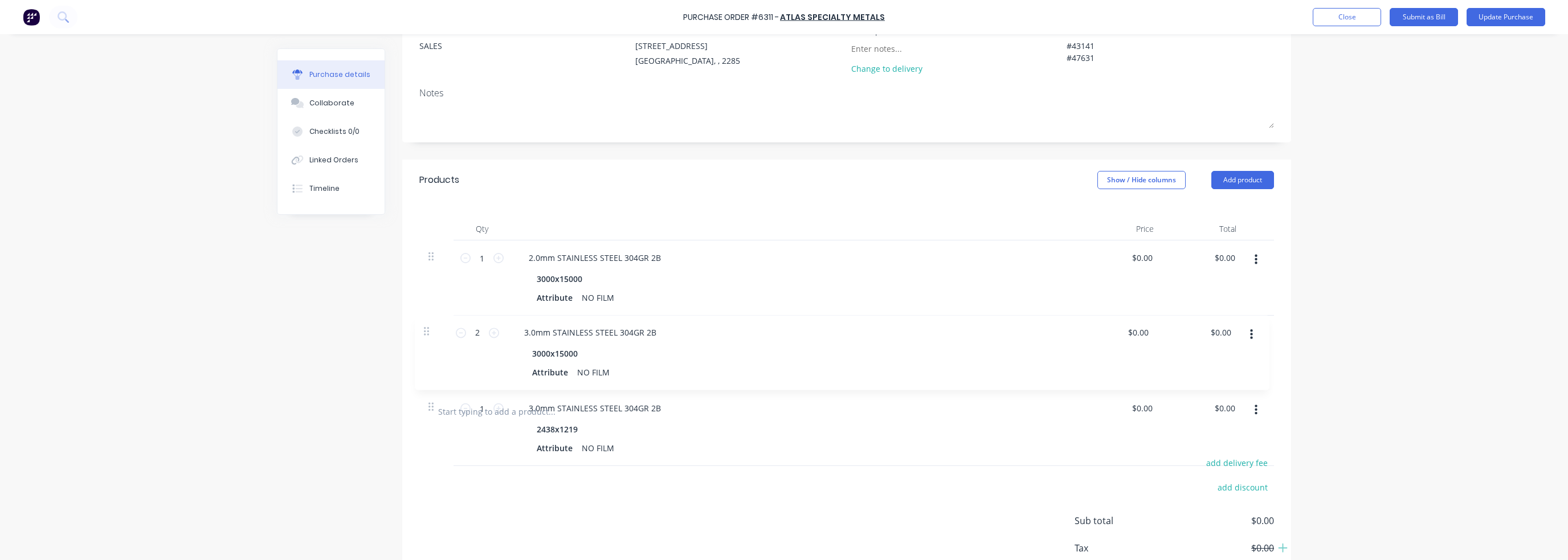
type textarea "x"
type input "2"
type input "1"
click at [494, 405] on icon at bounding box center [499, 408] width 10 height 10
type textarea "x"
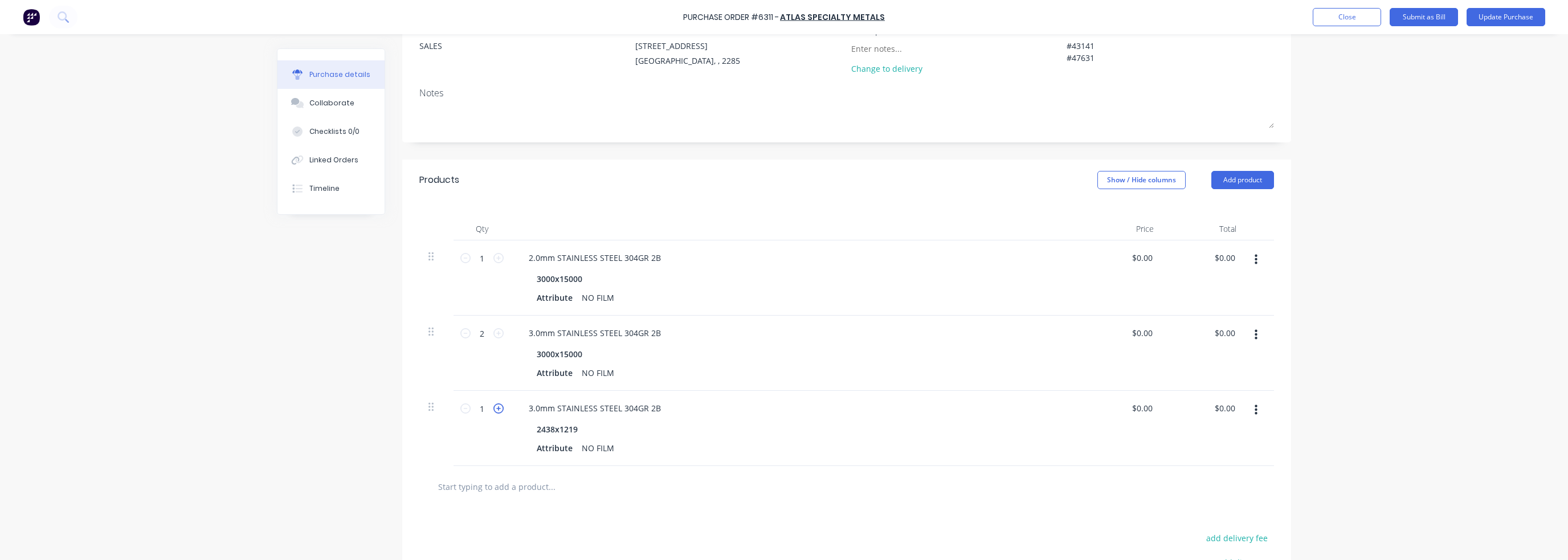
type input "2"
click at [494, 405] on icon at bounding box center [499, 408] width 10 height 10
type textarea "x"
type input "3"
click at [494, 405] on icon at bounding box center [499, 408] width 10 height 10
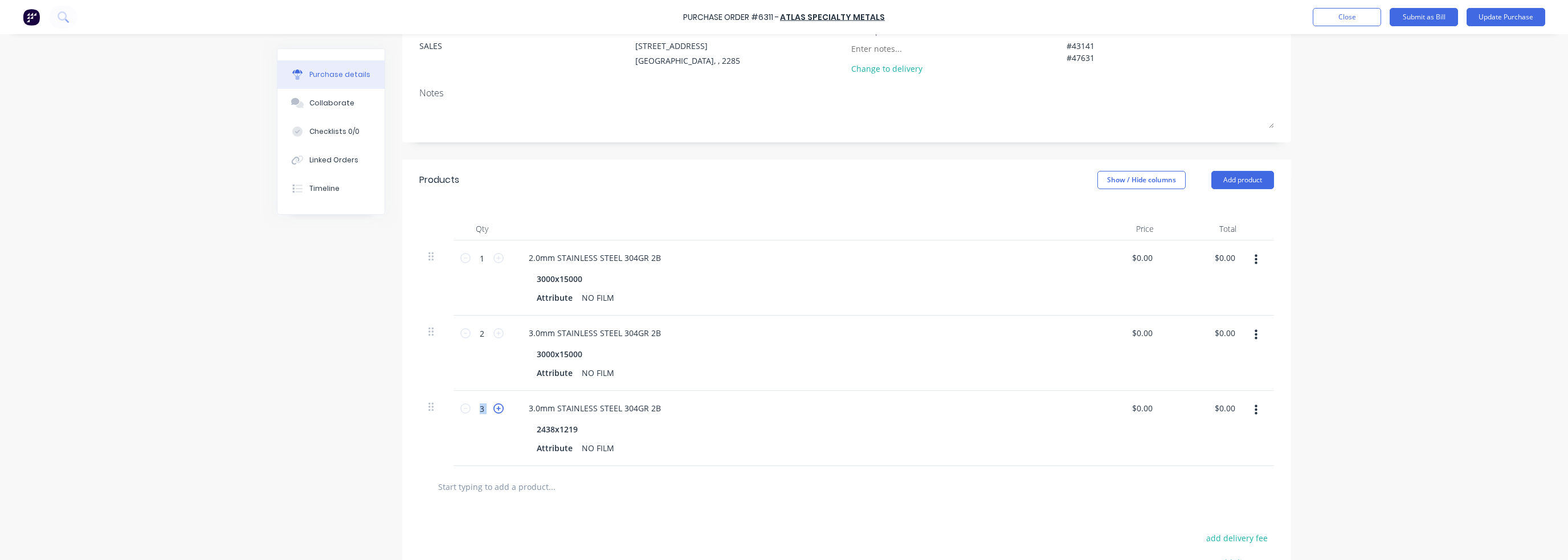
type textarea "x"
type input "4"
click at [733, 458] on div "3.0mm STAINLESS STEEL 304GR 2B 2438x1219 Attribute NO FILM" at bounding box center [795, 428] width 570 height 75
click at [843, 484] on div at bounding box center [846, 486] width 836 height 23
click at [1255, 412] on icon "button" at bounding box center [1256, 410] width 3 height 10
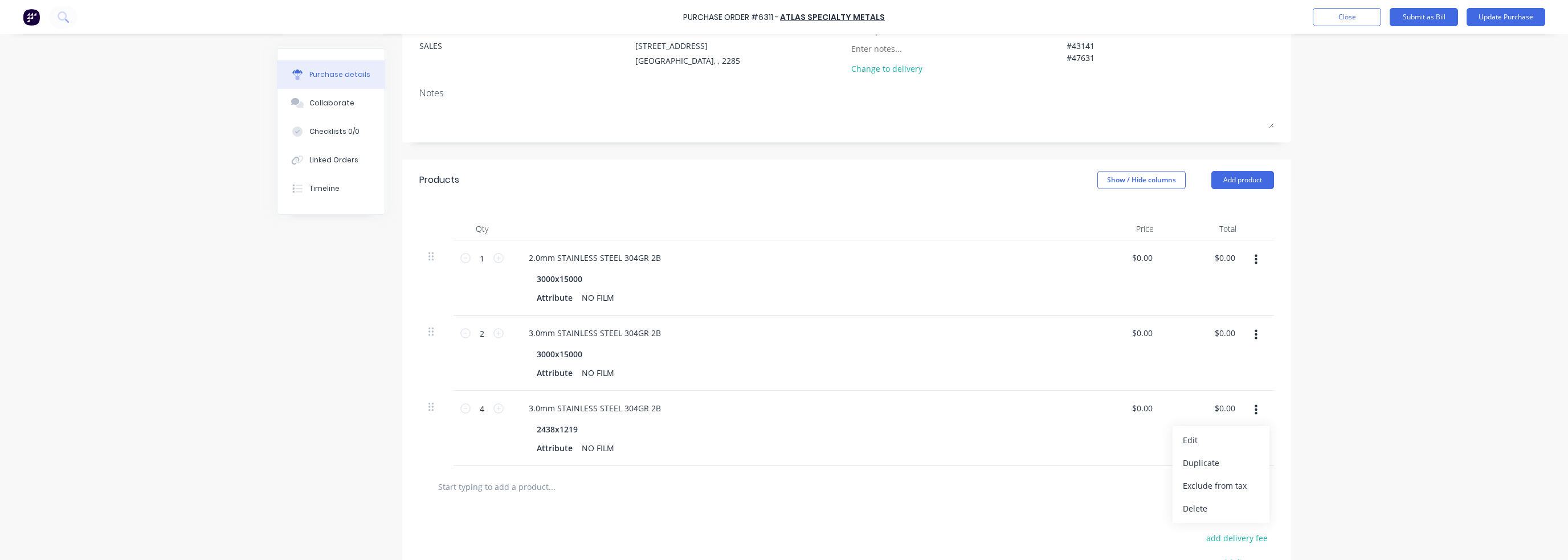
click at [1394, 392] on div "Purchase Order #6311 - Atlas Specialty Metals Add product Close Submit as Bill …" at bounding box center [784, 280] width 1568 height 560
click at [1255, 337] on icon "button" at bounding box center [1256, 334] width 3 height 12
click at [1206, 385] on button "Duplicate" at bounding box center [1220, 388] width 97 height 23
type textarea "x"
type input "1"
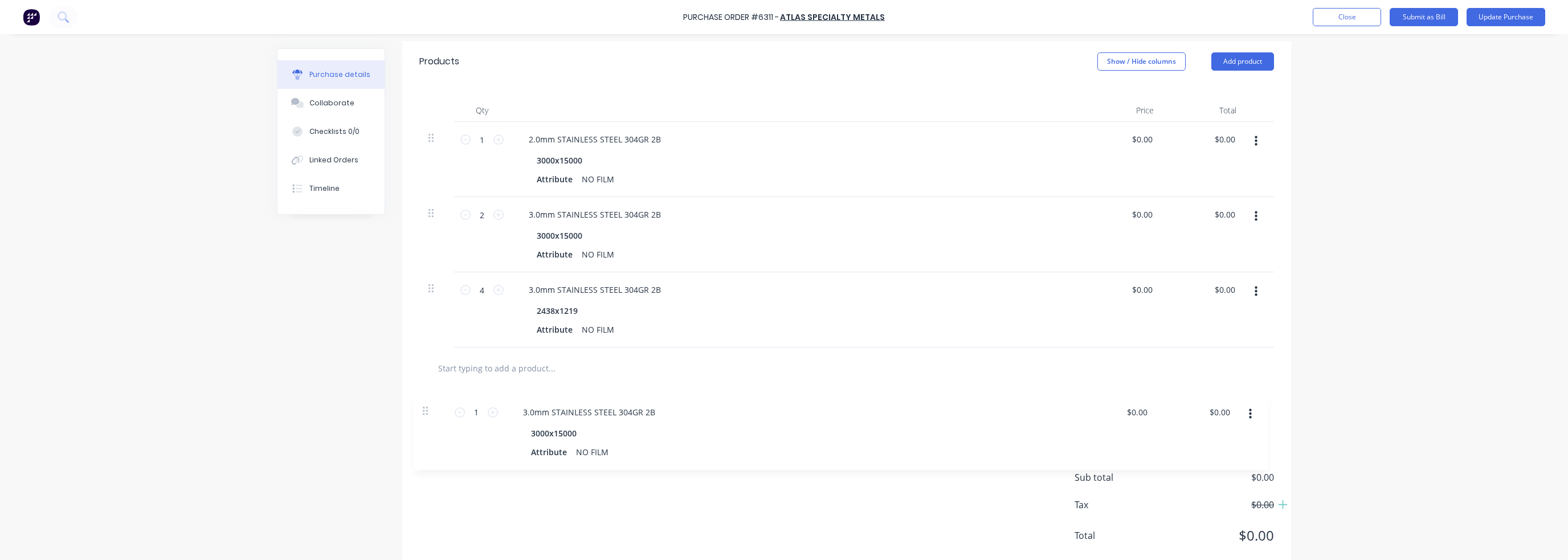
scroll to position [232, 0]
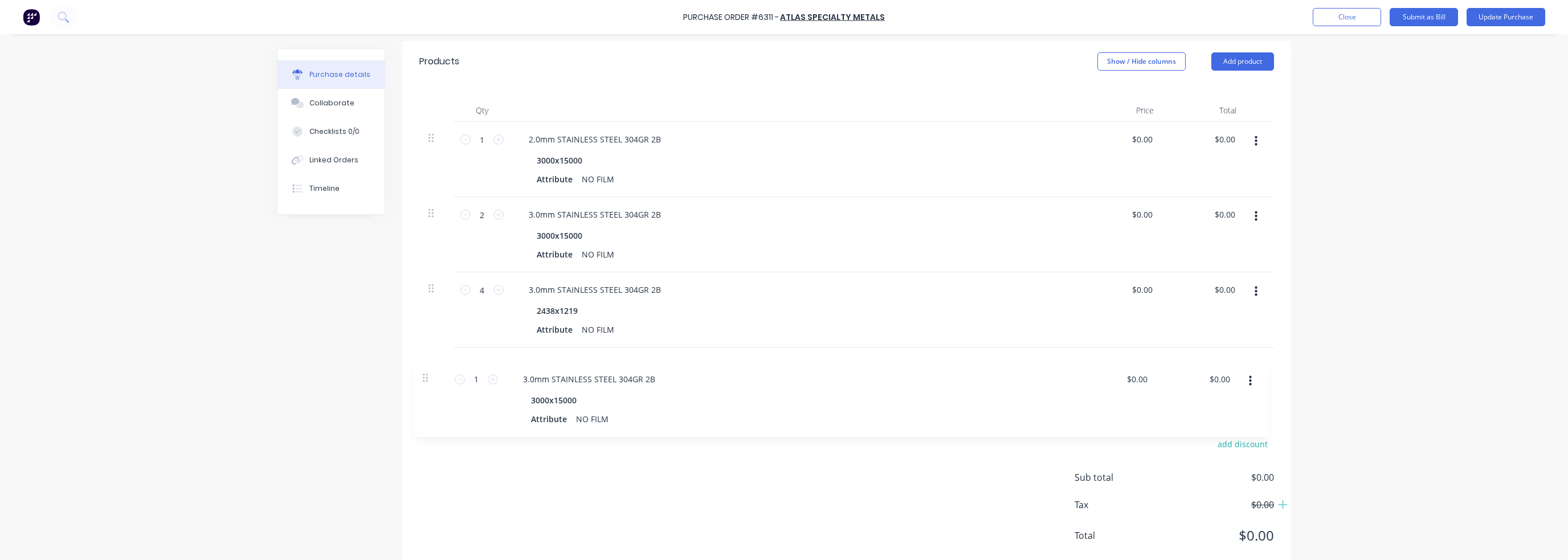
drag, startPoint x: 427, startPoint y: 349, endPoint x: 425, endPoint y: 380, distance: 31.1
click at [425, 380] on div "Products Show / Hide columns Add product Qty Price Total 1 1 2.0mm STAINLESS ST…" at bounding box center [846, 308] width 889 height 535
type textarea "x"
type input "4"
type input "1"
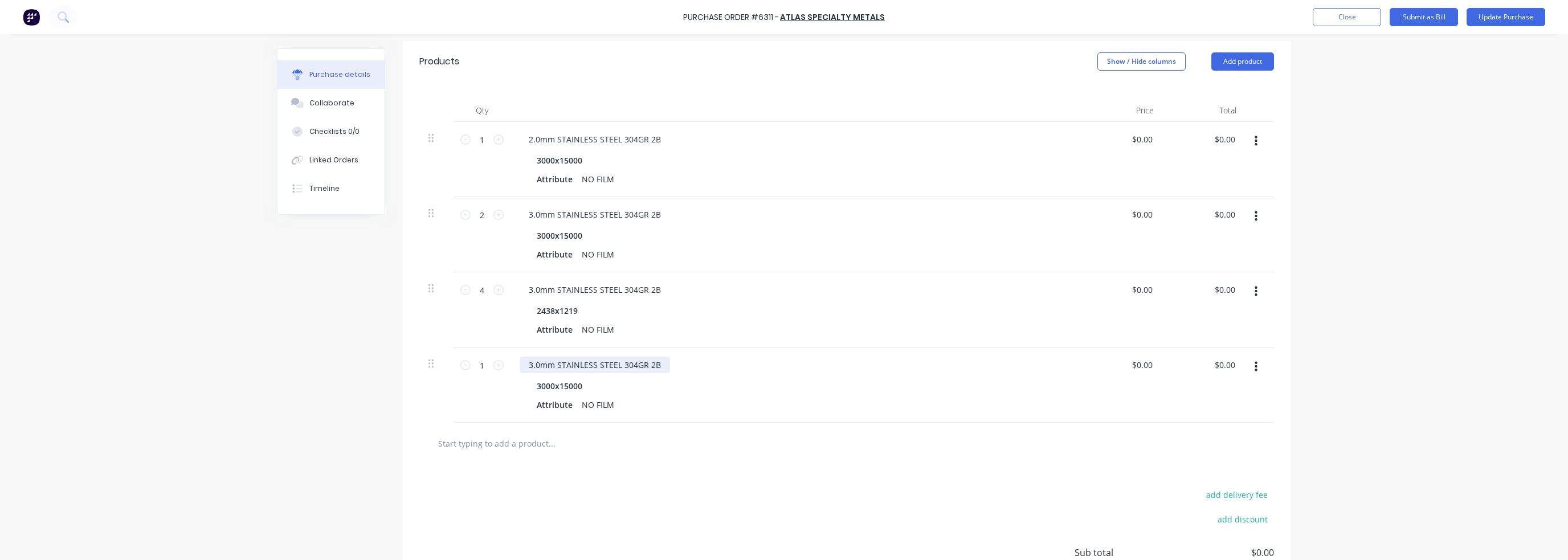
click at [528, 365] on div "3.0mm STAINLESS STEEL 304GR 2B" at bounding box center [595, 365] width 150 height 16
type textarea "x"
click at [558, 391] on div "3000x15000" at bounding box center [560, 385] width 54 height 16
type textarea "x"
click at [558, 391] on div "3000x15000" at bounding box center [560, 385] width 54 height 16
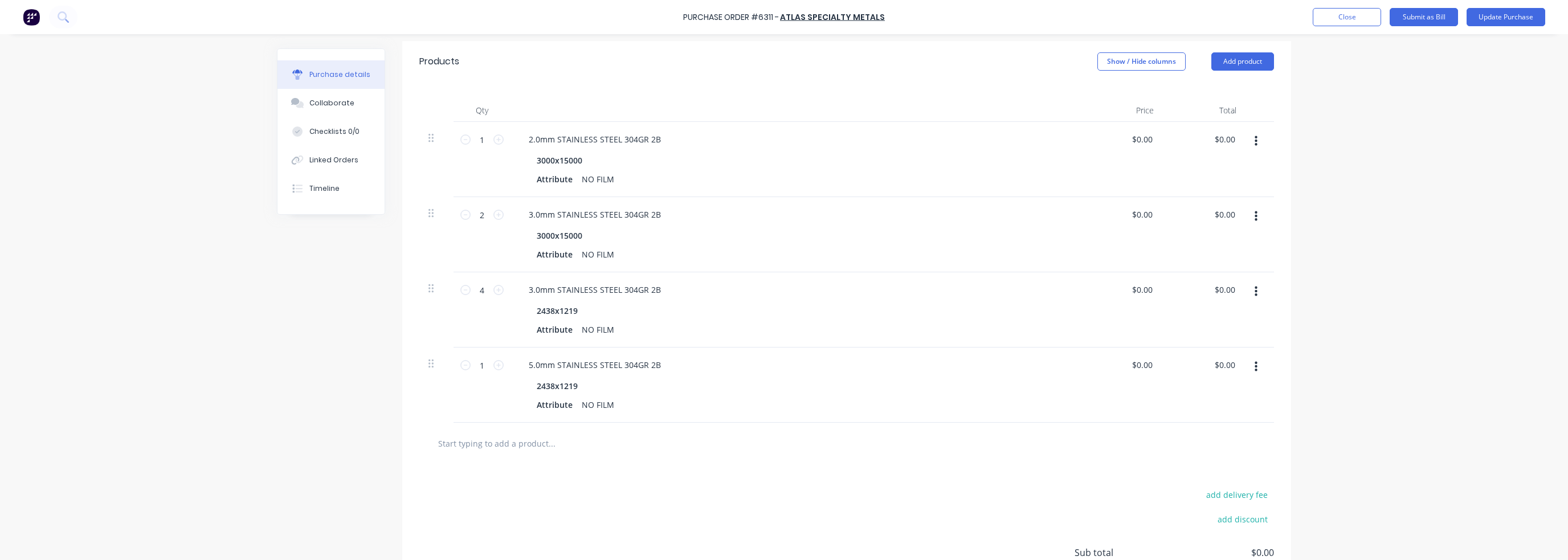
click at [607, 491] on div "add delivery fee add discount Sub total $0.00 Tax $0.00 Total $0.00" at bounding box center [846, 558] width 889 height 188
click at [751, 513] on div "add delivery fee add discount Sub total $0.00 Tax $0.00 Total $0.00" at bounding box center [846, 558] width 889 height 188
click at [702, 456] on div at bounding box center [846, 443] width 855 height 42
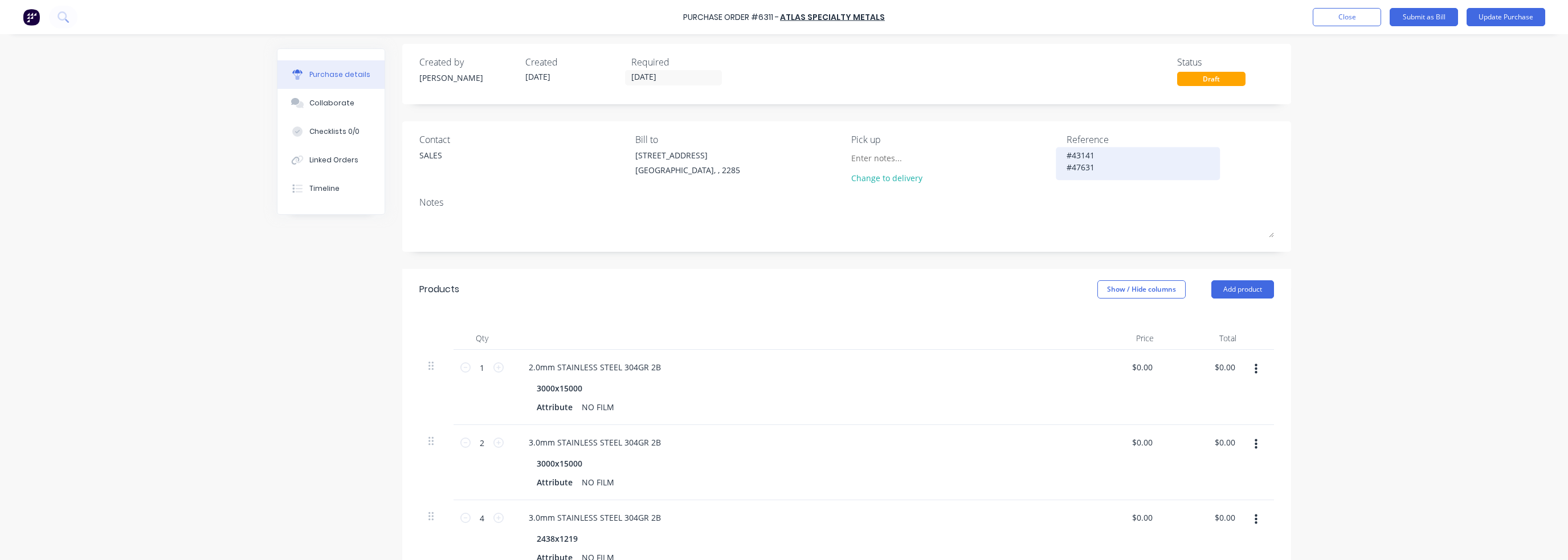
click at [1094, 155] on textarea "#43141 #47631" at bounding box center [1138, 162] width 143 height 26
click at [1094, 154] on textarea "#43141 #47631" at bounding box center [1138, 162] width 143 height 26
drag, startPoint x: 1086, startPoint y: 163, endPoint x: 1033, endPoint y: 143, distance: 56.6
click at [1033, 143] on div "Contact SALES Bill to 56 Pendlebury Rd . Cardiff, , 2285 Pick up Change to deli…" at bounding box center [846, 161] width 855 height 57
type textarea "x"
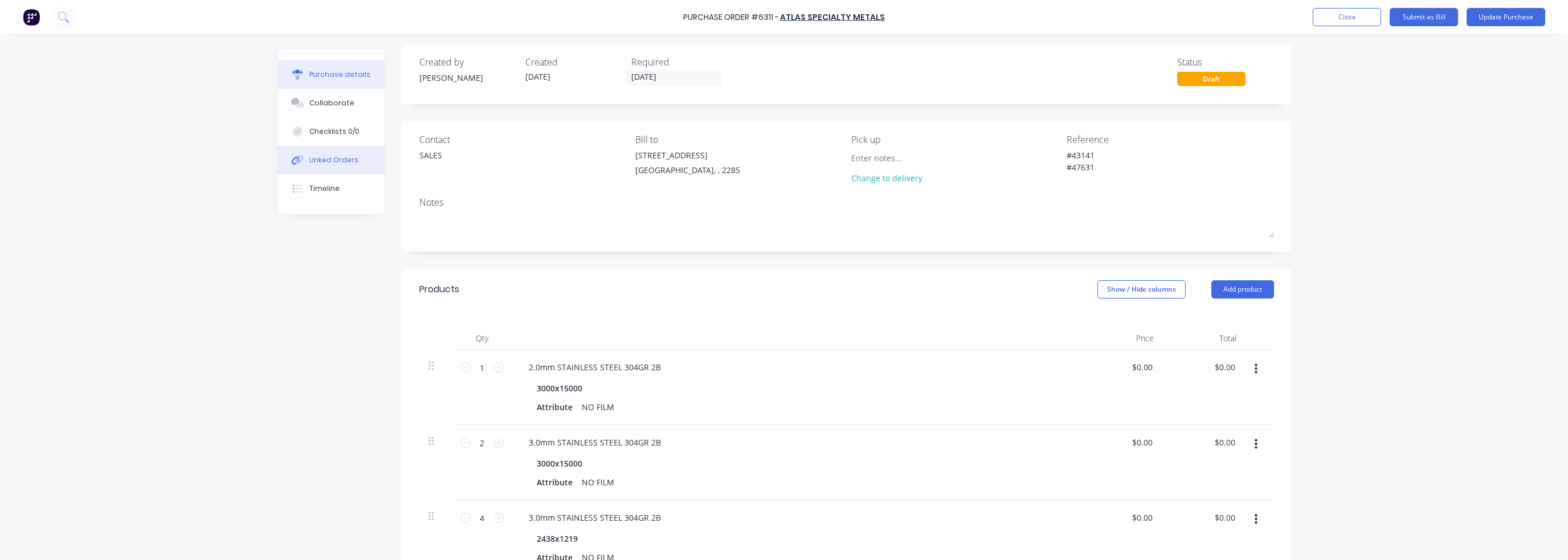
click at [335, 155] on div "Linked Orders" at bounding box center [334, 160] width 49 height 10
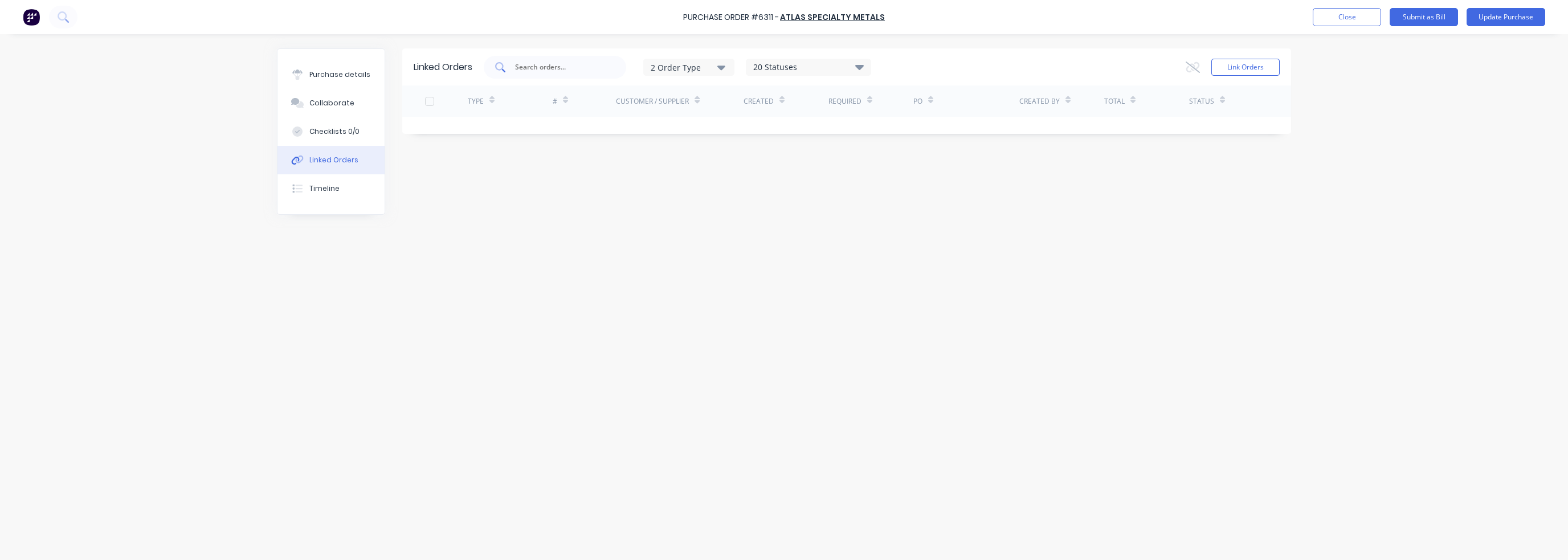
click at [555, 62] on input "text" at bounding box center [561, 67] width 95 height 11
paste input "#43141 #47631"
type input "#43141 #47631"
click at [1242, 67] on button "Link Orders" at bounding box center [1246, 67] width 68 height 17
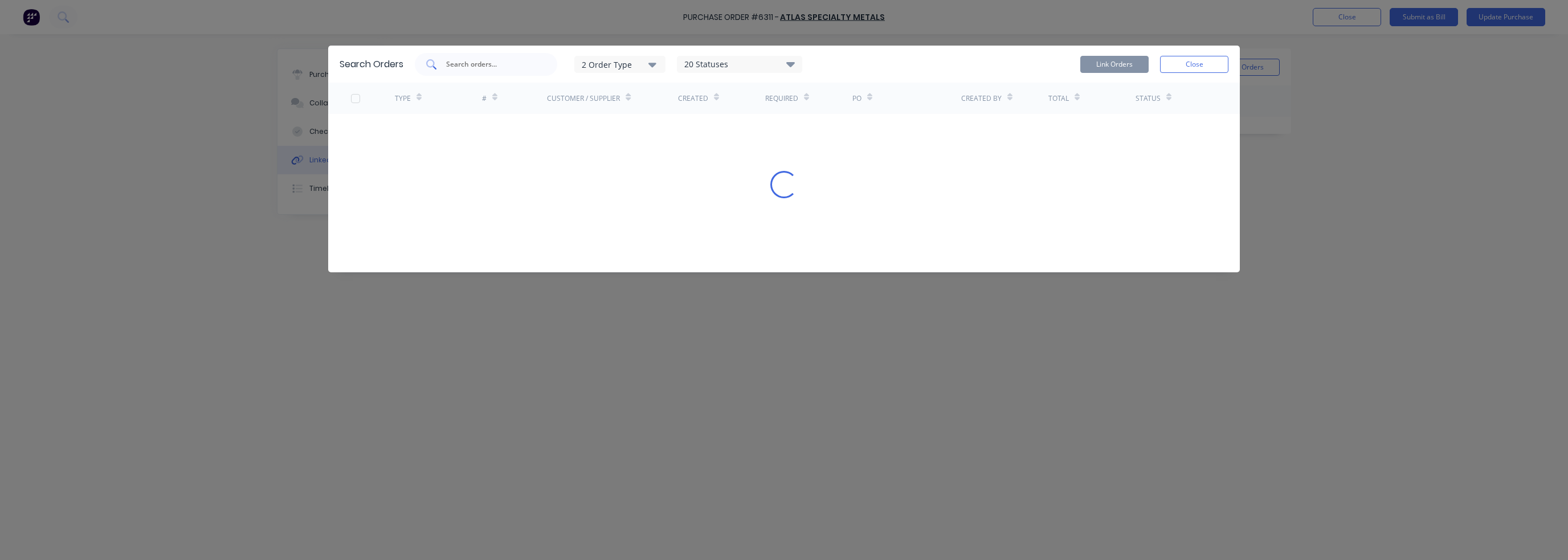
click at [525, 66] on input "text" at bounding box center [492, 64] width 95 height 11
paste input "#43141 #47631"
drag, startPoint x: 472, startPoint y: 63, endPoint x: 548, endPoint y: 69, distance: 76.2
click at [548, 69] on div "#43141 #47631" at bounding box center [486, 64] width 143 height 23
click at [451, 64] on input "#43141" at bounding box center [492, 64] width 95 height 11
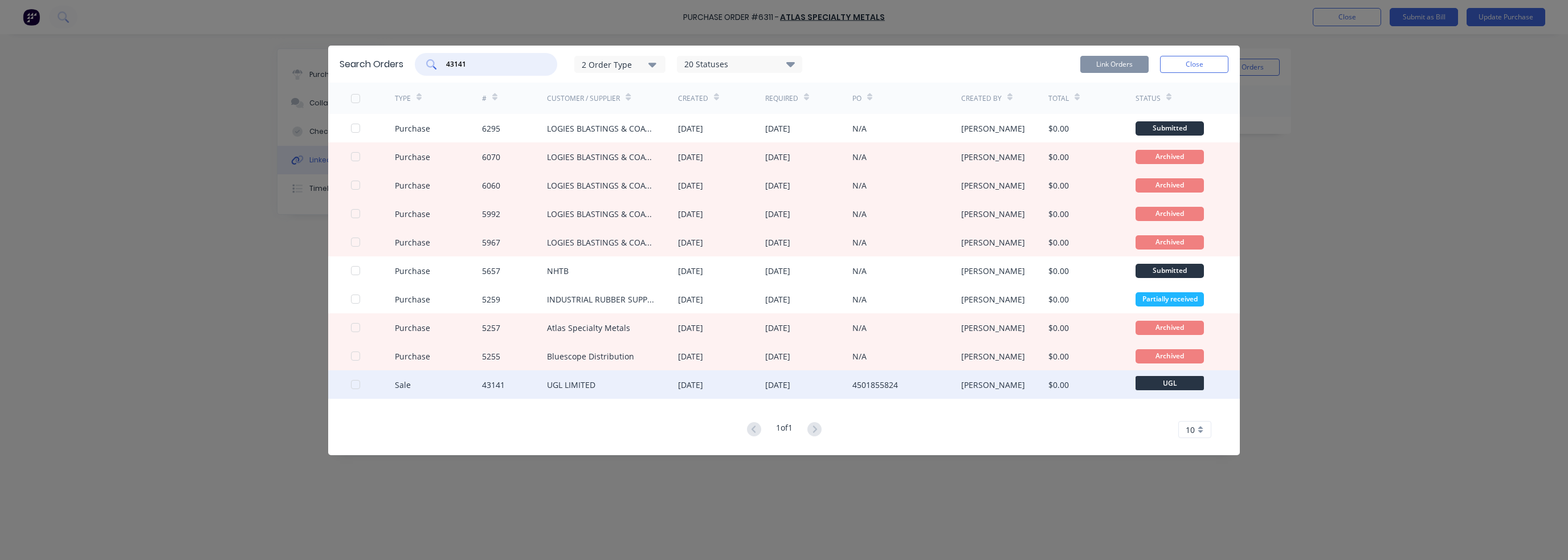
click at [355, 383] on div at bounding box center [355, 385] width 23 height 23
click at [1137, 64] on button "Link Orders" at bounding box center [1114, 64] width 68 height 17
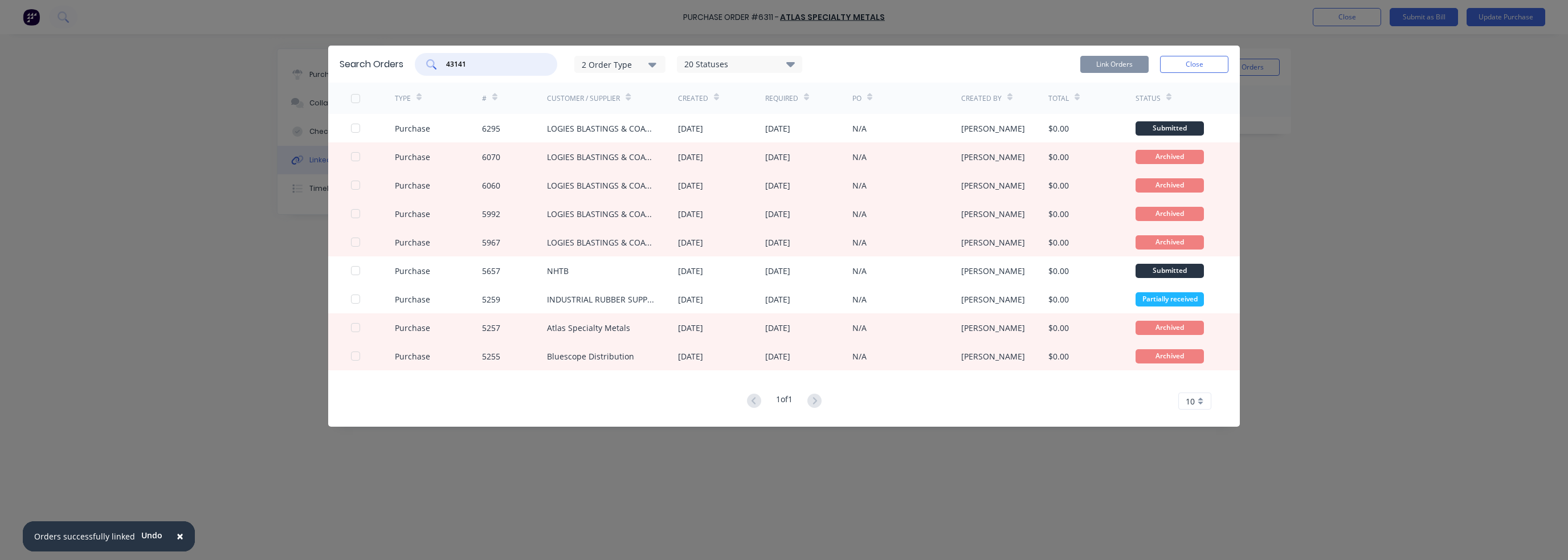
drag, startPoint x: 502, startPoint y: 60, endPoint x: 333, endPoint y: 54, distance: 169.1
click at [332, 46] on div "Search Orders 43141 2 Order Type 20 Statuses Sales Order Status All Archived Dr…" at bounding box center [784, 64] width 912 height 37
paste input "#43141 #4763"
drag, startPoint x: 431, startPoint y: 57, endPoint x: 383, endPoint y: 56, distance: 48.0
click at [385, 54] on div "Search Orders #43141 #47631 2 Order Type 20 Statuses Sales Order Status All Arc…" at bounding box center [784, 64] width 912 height 37
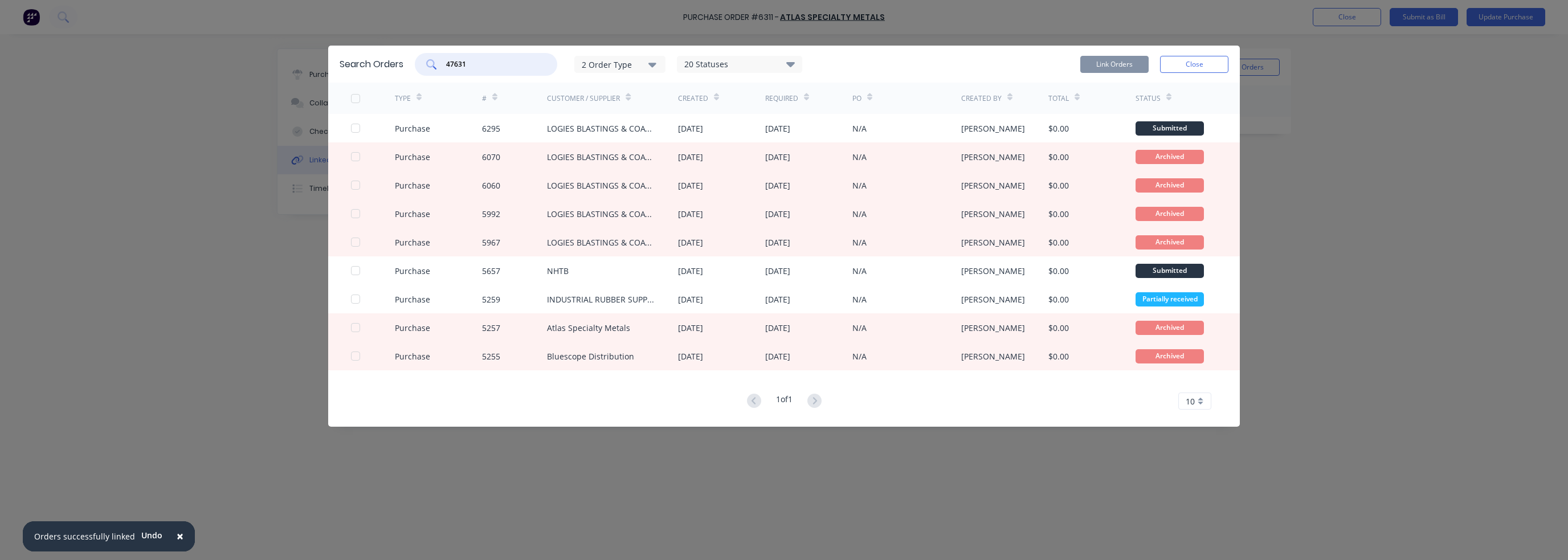
type input "47631"
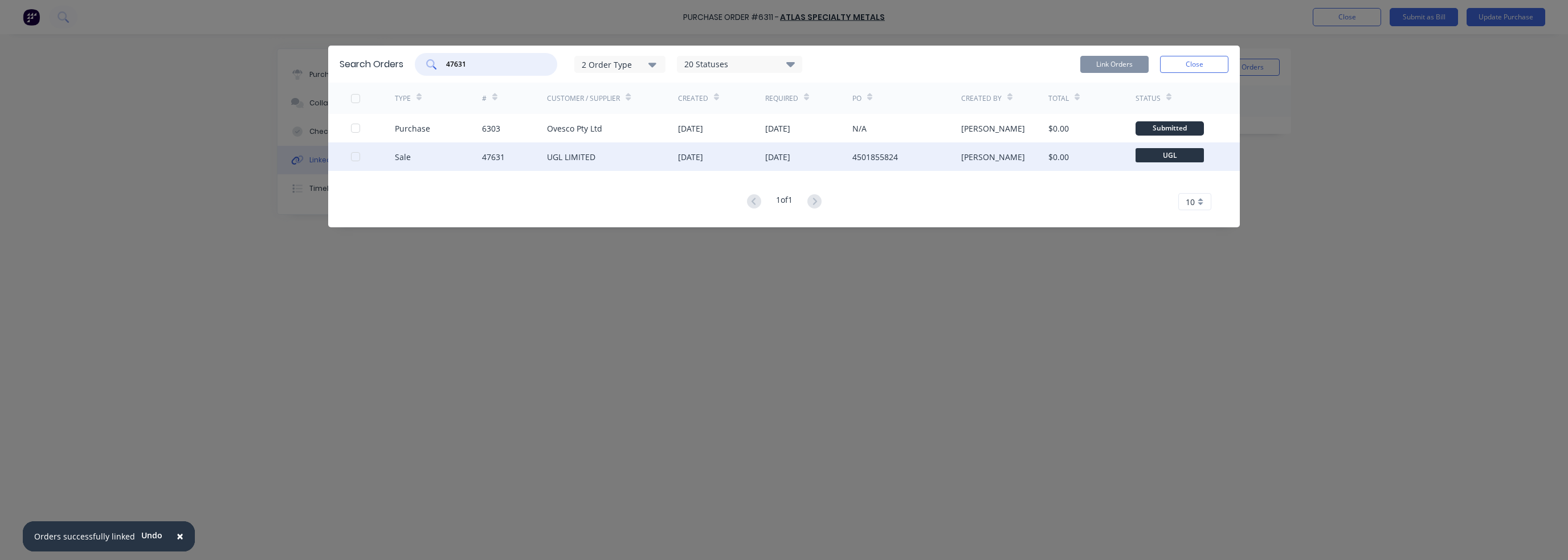
click at [355, 156] on div at bounding box center [355, 157] width 23 height 23
click at [1132, 60] on button "Link Orders" at bounding box center [1114, 64] width 68 height 17
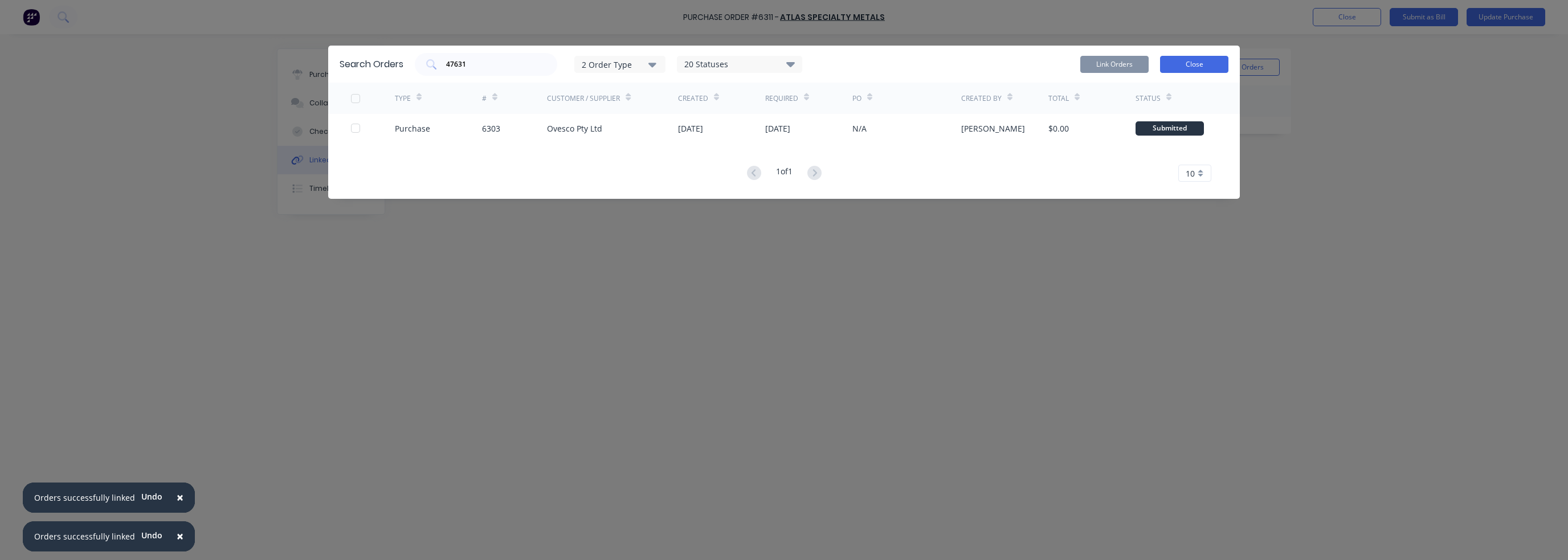
click at [1205, 68] on button "Close" at bounding box center [1194, 64] width 68 height 17
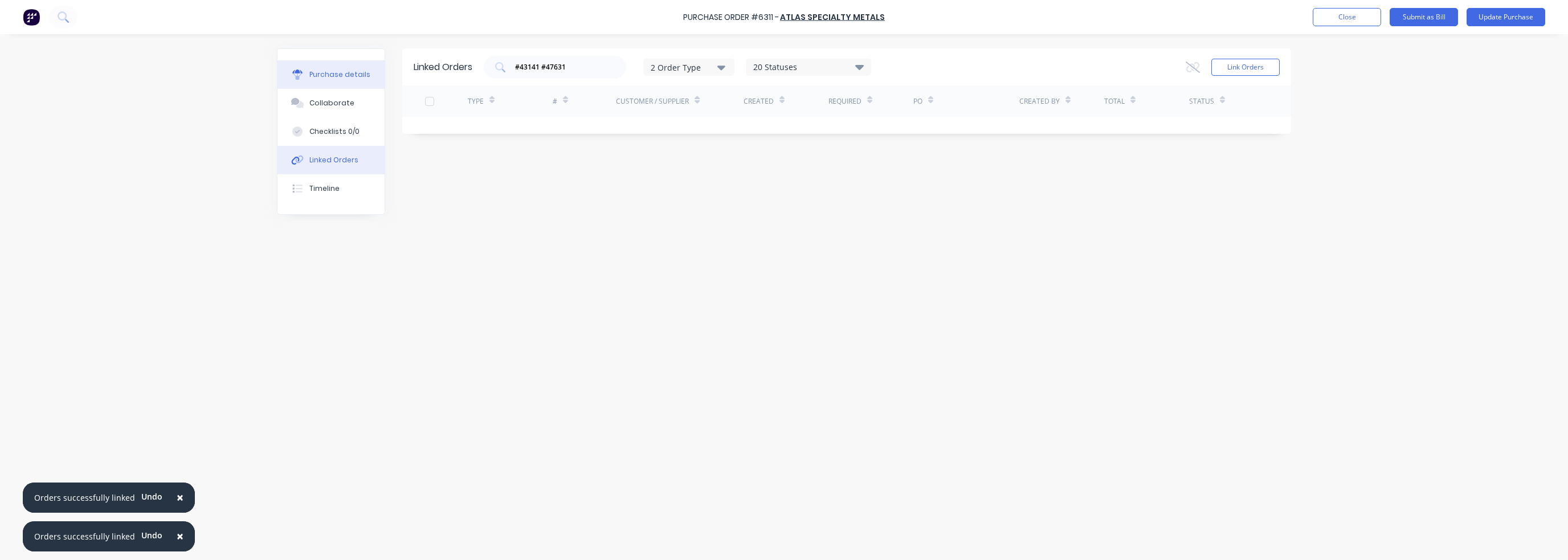
click at [350, 75] on div "Purchase details" at bounding box center [340, 74] width 61 height 10
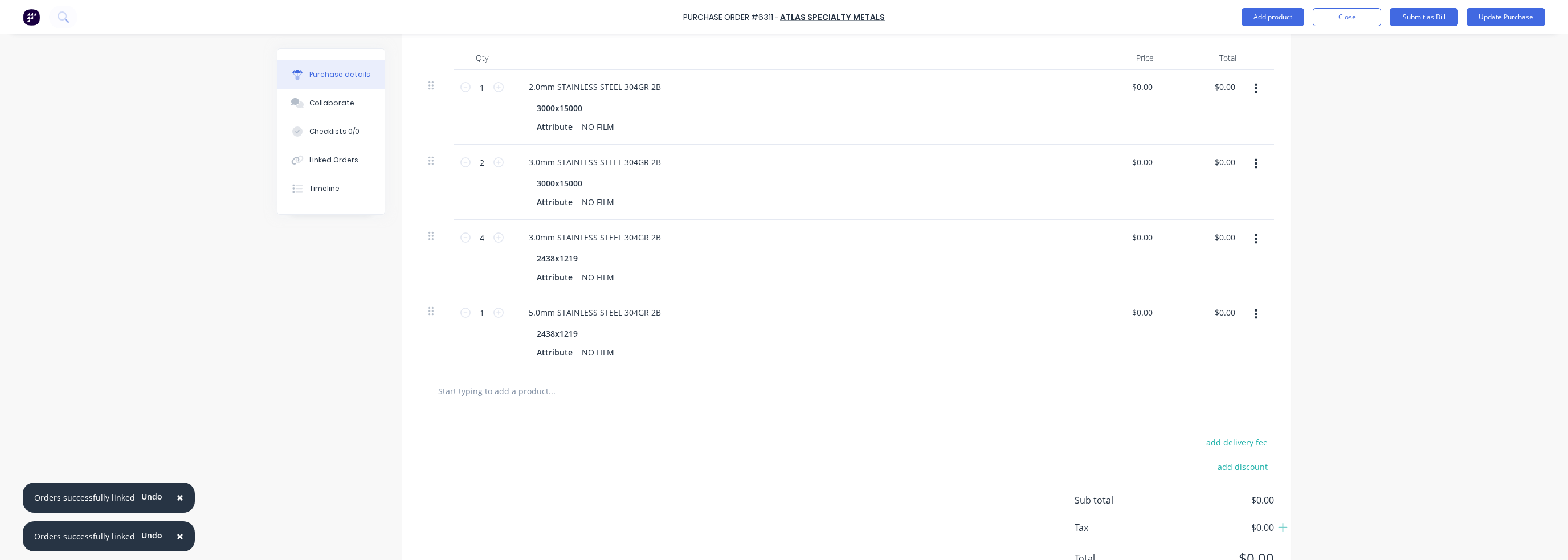
scroll to position [334, 0]
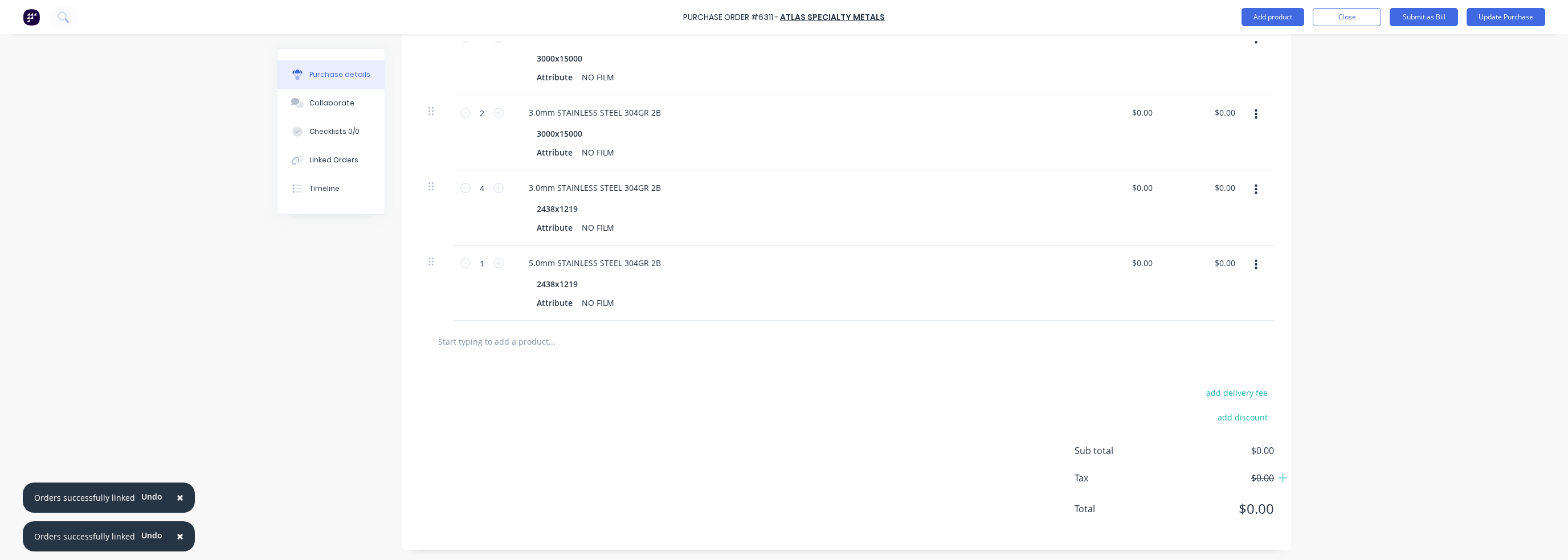
click at [1380, 261] on div "× Orders successfully linked Undo × Orders successfully linked Undo Purchase Or…" at bounding box center [784, 280] width 1568 height 560
click at [1496, 23] on button "Update Purchase" at bounding box center [1506, 16] width 79 height 18
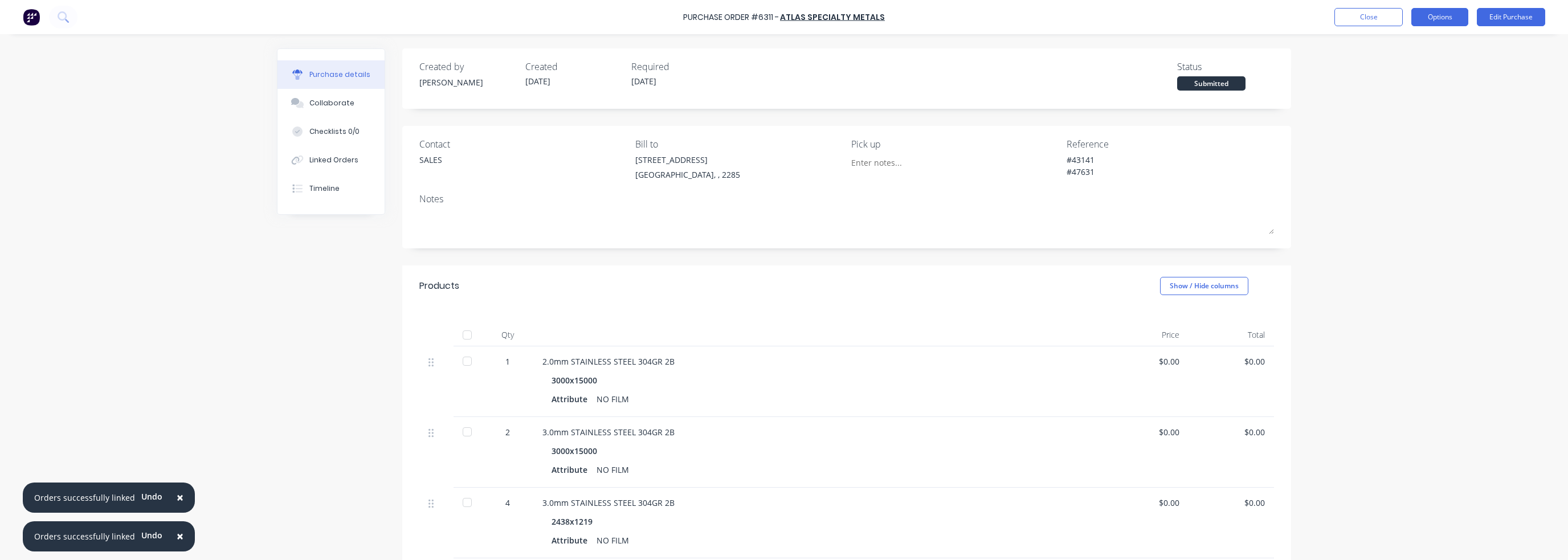
click at [1443, 21] on button "Options" at bounding box center [1440, 16] width 57 height 18
click at [1409, 51] on div "Print / Email" at bounding box center [1414, 46] width 87 height 16
click at [1427, 69] on div "With pricing" at bounding box center [1414, 69] width 87 height 16
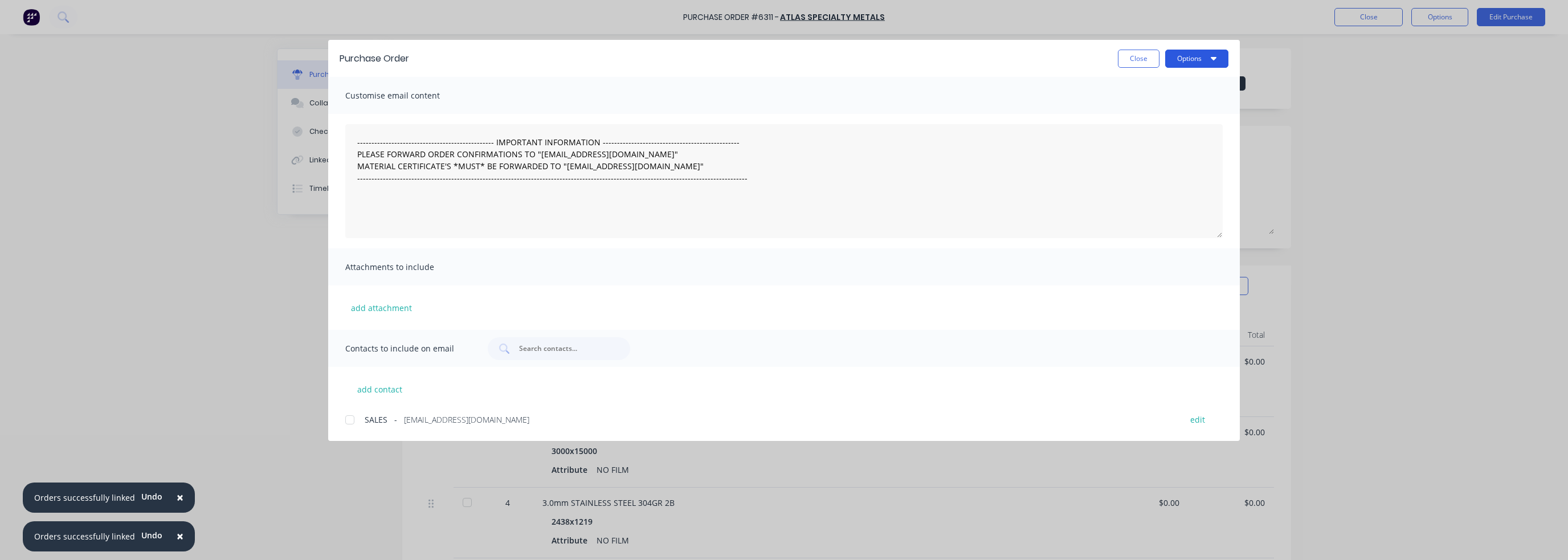
click at [1181, 54] on button "Options" at bounding box center [1197, 58] width 63 height 18
click at [1183, 111] on div "Print" at bounding box center [1175, 110] width 87 height 16
type textarea "x"
